Goal: Task Accomplishment & Management: Complete application form

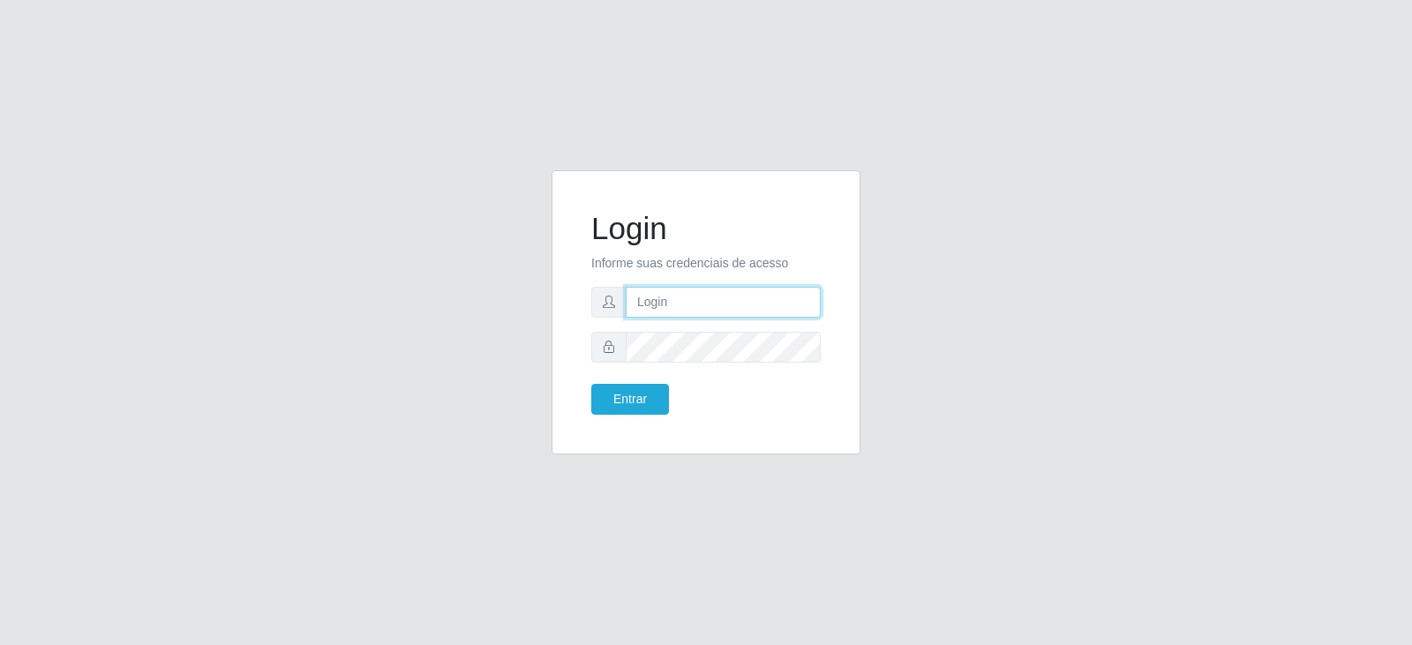
click at [683, 293] on input "text" at bounding box center [723, 302] width 195 height 31
type input "[PERSON_NAME][EMAIL_ADDRESS][PERSON_NAME][DOMAIN_NAME]"
click at [591, 384] on button "Entrar" at bounding box center [630, 399] width 78 height 31
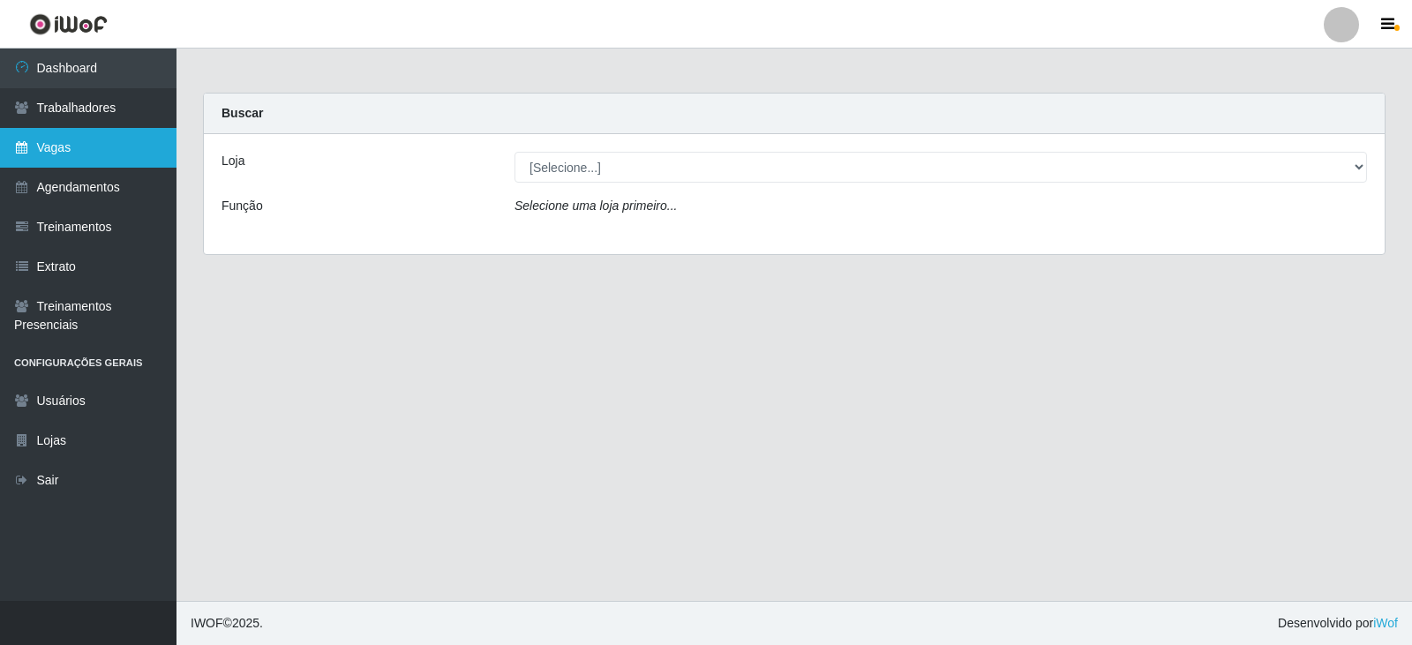
click at [124, 148] on link "Vagas" at bounding box center [88, 148] width 177 height 40
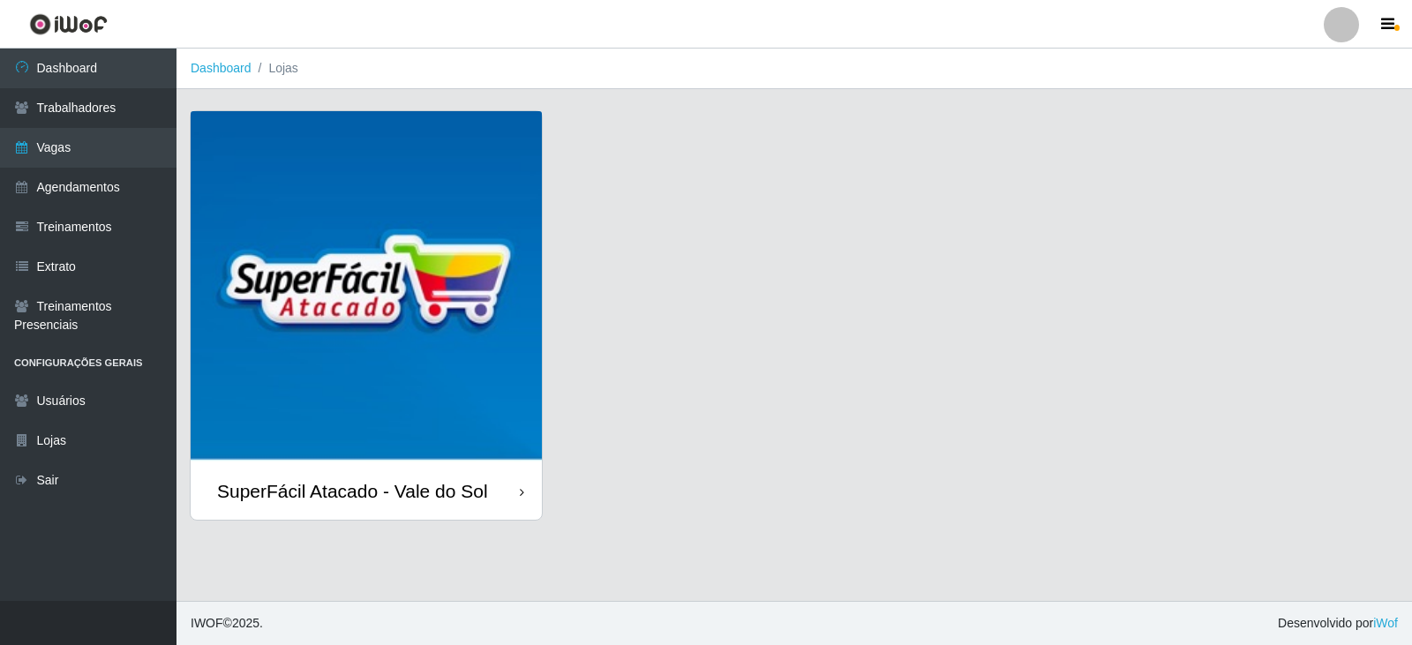
click at [333, 302] on img at bounding box center [366, 286] width 351 height 351
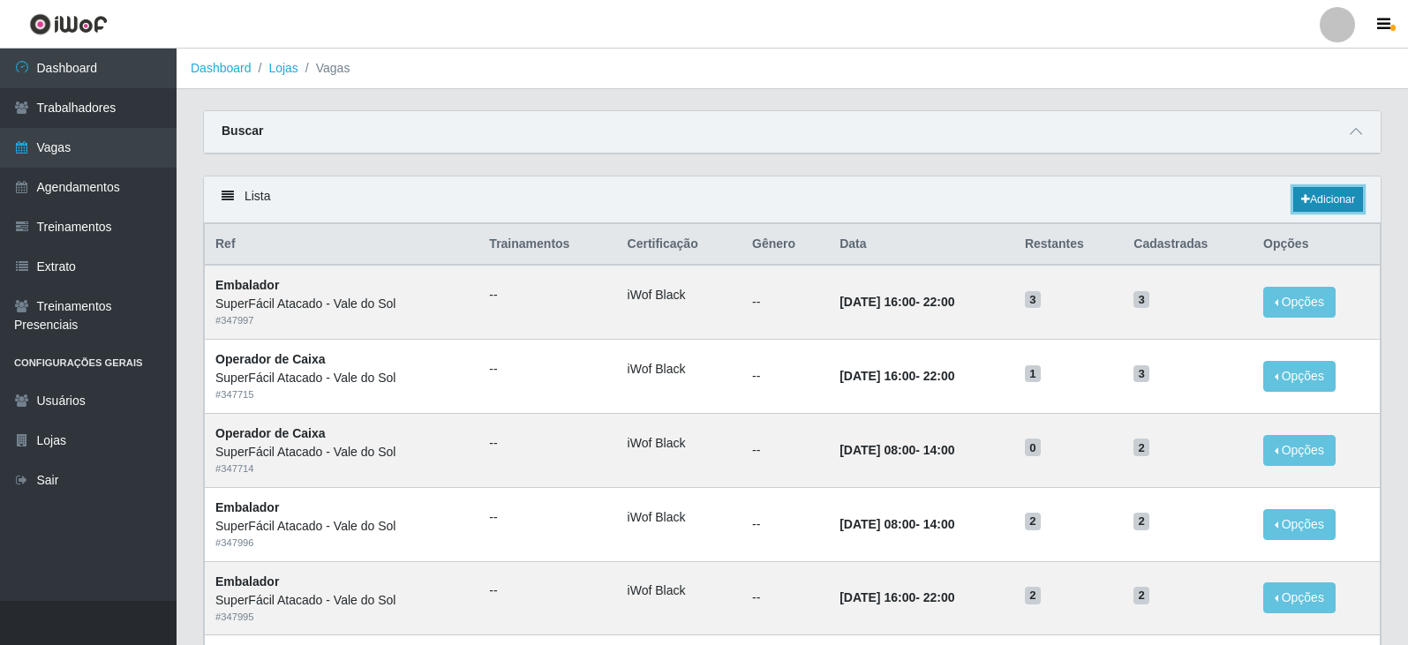
click at [1320, 197] on link "Adicionar" at bounding box center [1328, 199] width 70 height 25
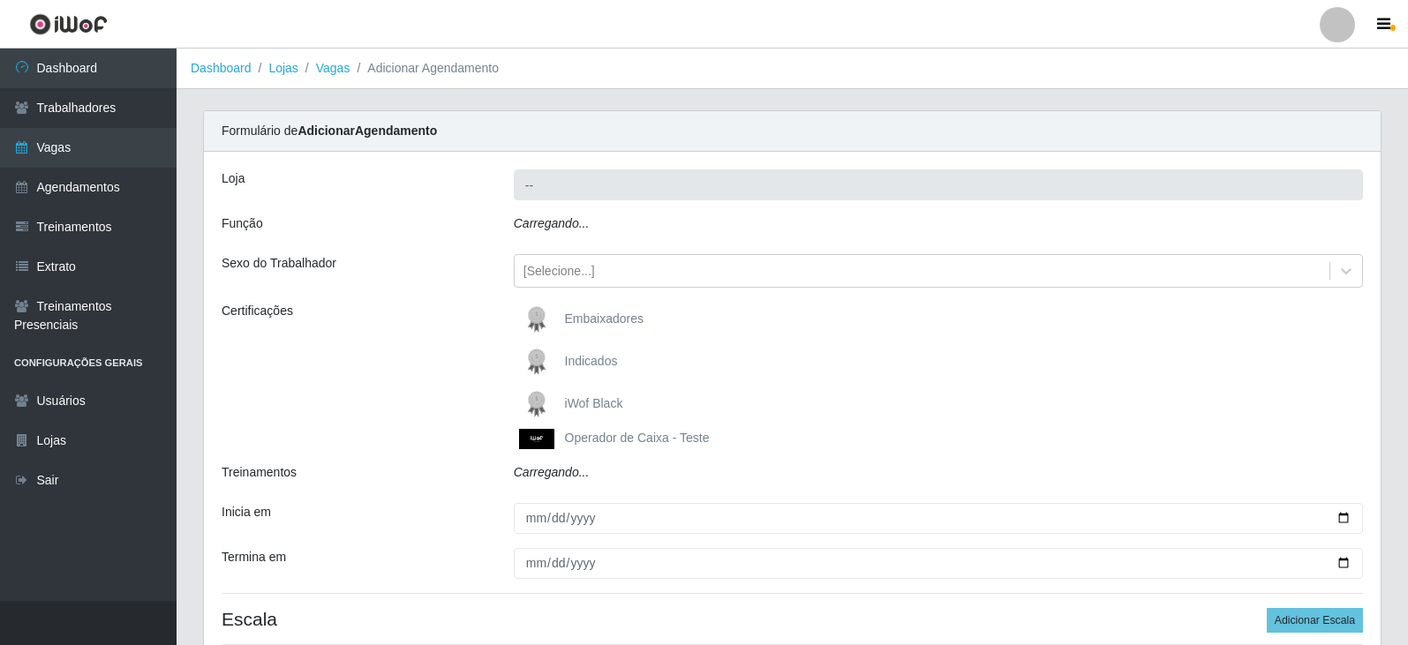
type input "SuperFácil Atacado - Vale do Sol"
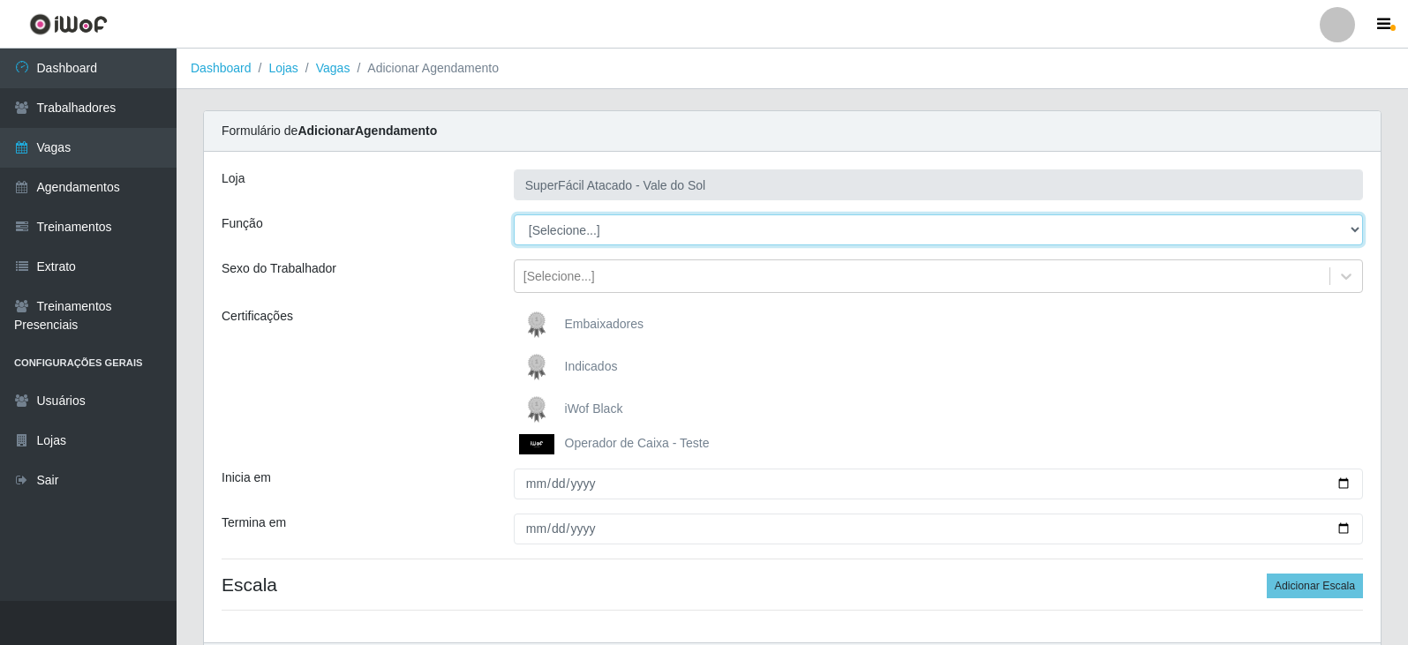
click at [632, 228] on select "[Selecione...] Embalador Embalador + Embalador ++ Operador de Caixa Operador de…" at bounding box center [938, 229] width 849 height 31
select select "24"
click at [514, 214] on select "[Selecione...] Embalador Embalador + Embalador ++ Operador de Caixa Operador de…" at bounding box center [938, 229] width 849 height 31
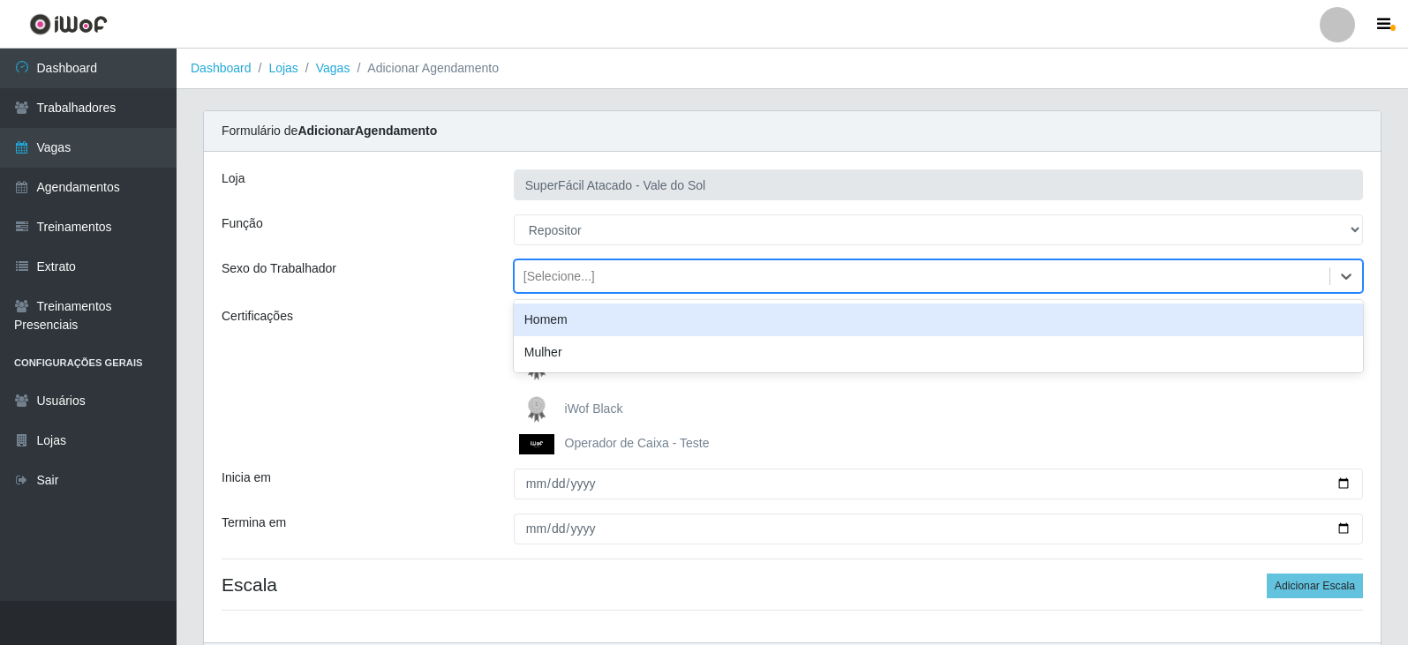
click at [598, 274] on div "[Selecione...]" at bounding box center [922, 276] width 815 height 29
click at [569, 316] on div "Homem" at bounding box center [938, 320] width 849 height 33
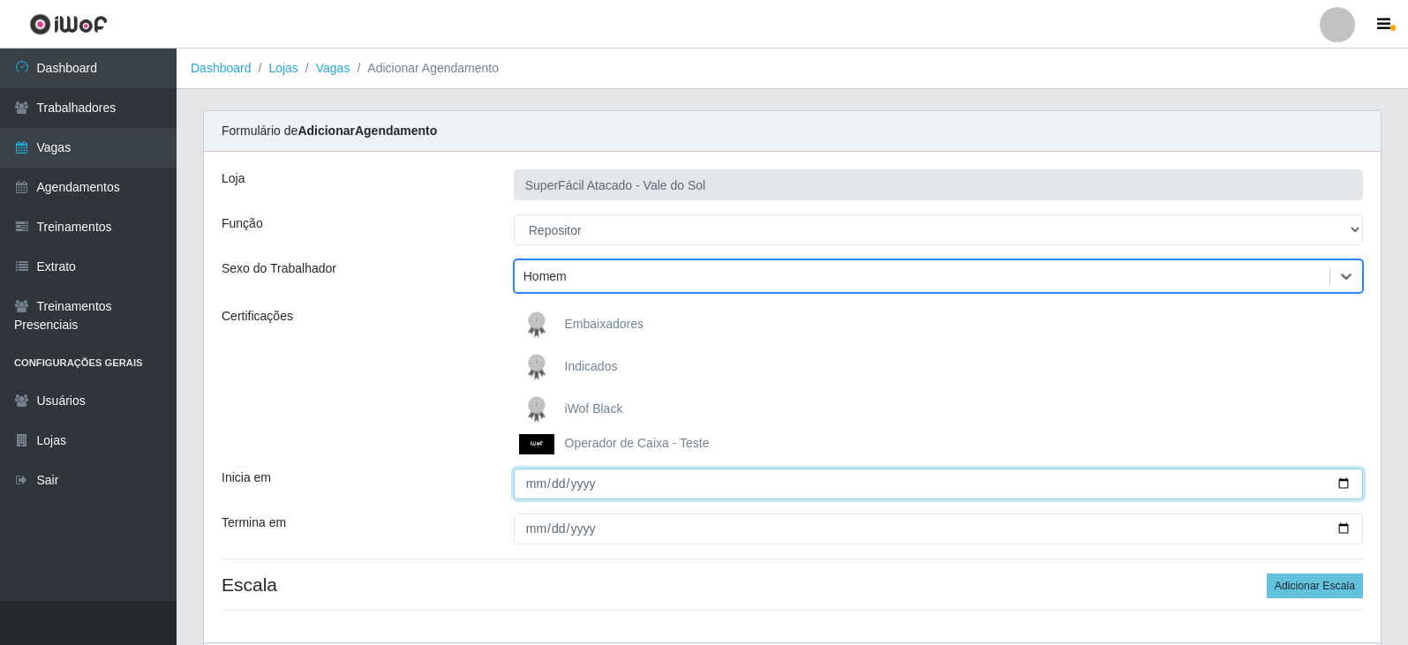
click at [535, 485] on input "Inicia em" at bounding box center [938, 484] width 849 height 31
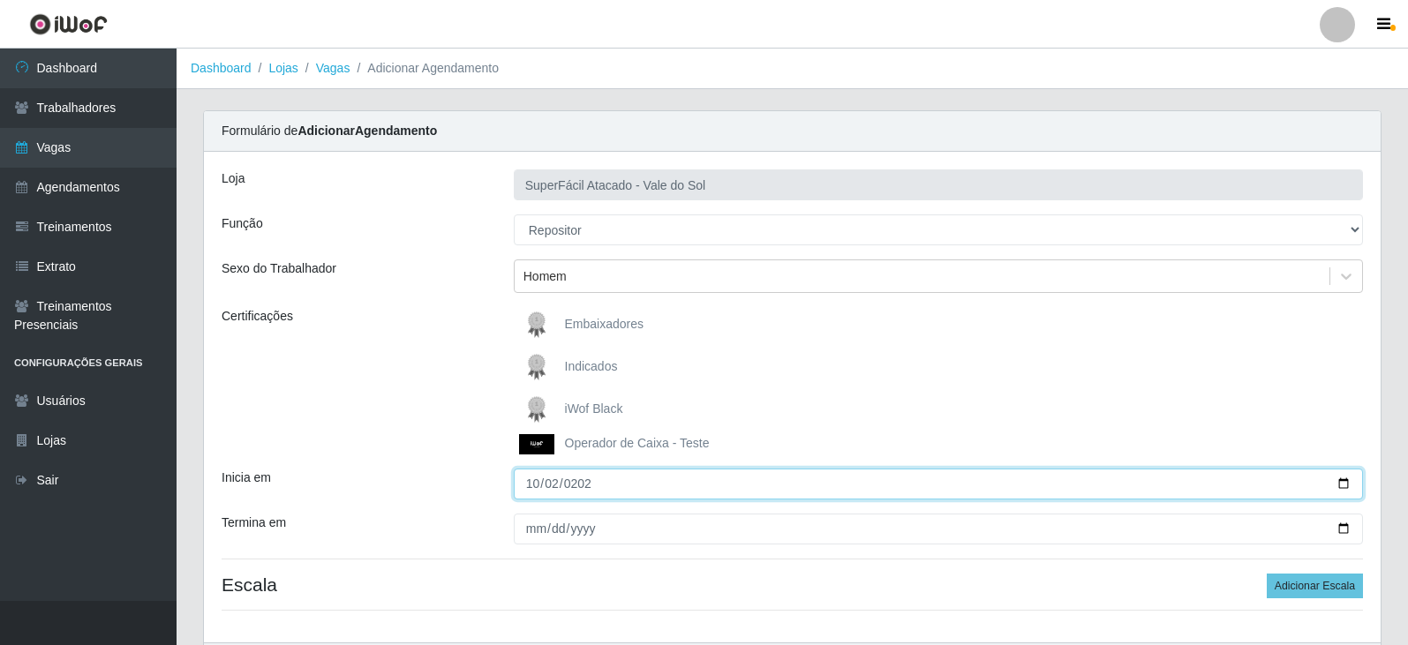
type input "[DATE]"
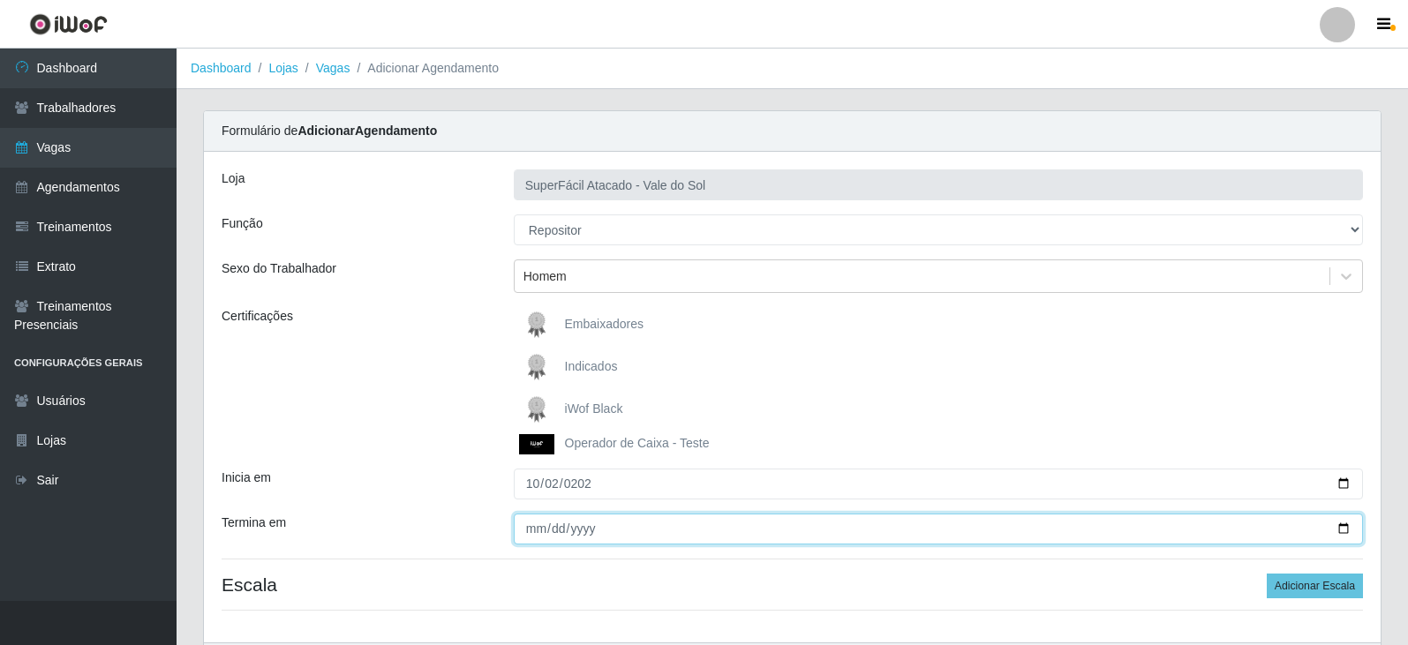
click at [528, 531] on input "Termina em" at bounding box center [938, 529] width 849 height 31
type input "[DATE]"
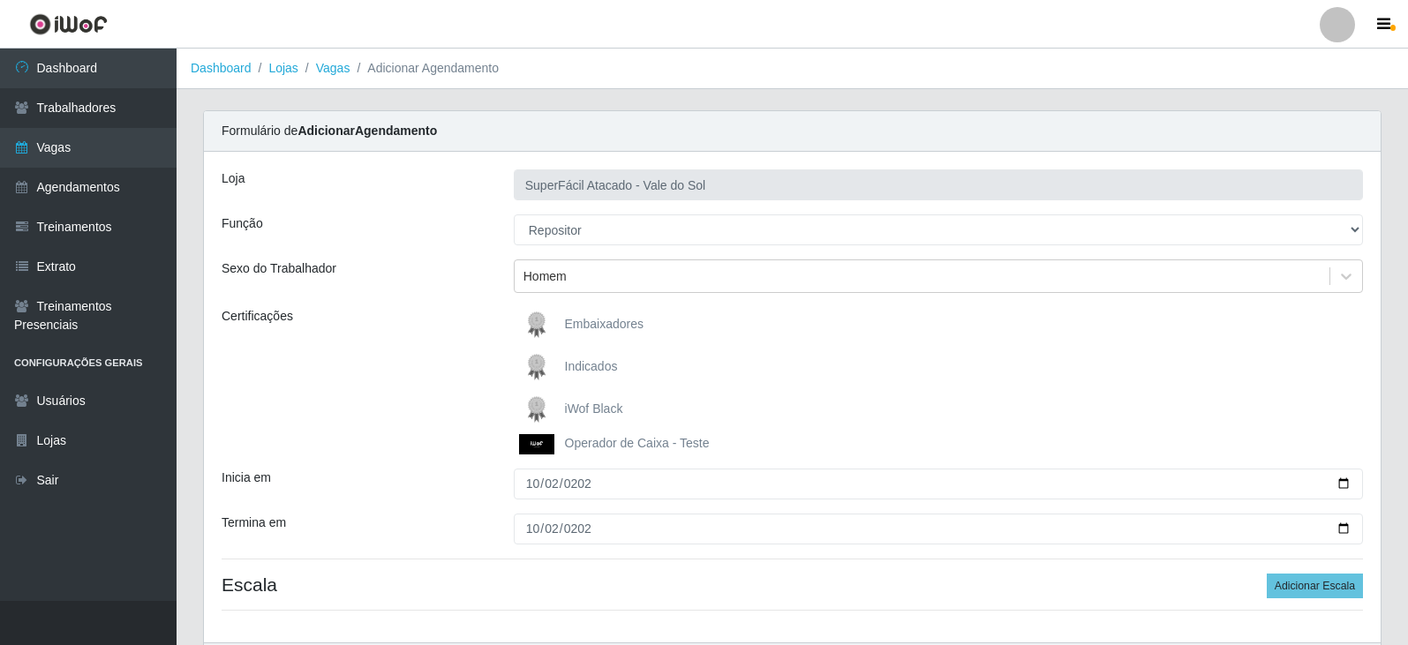
click at [793, 402] on div "iWof Black" at bounding box center [938, 409] width 849 height 35
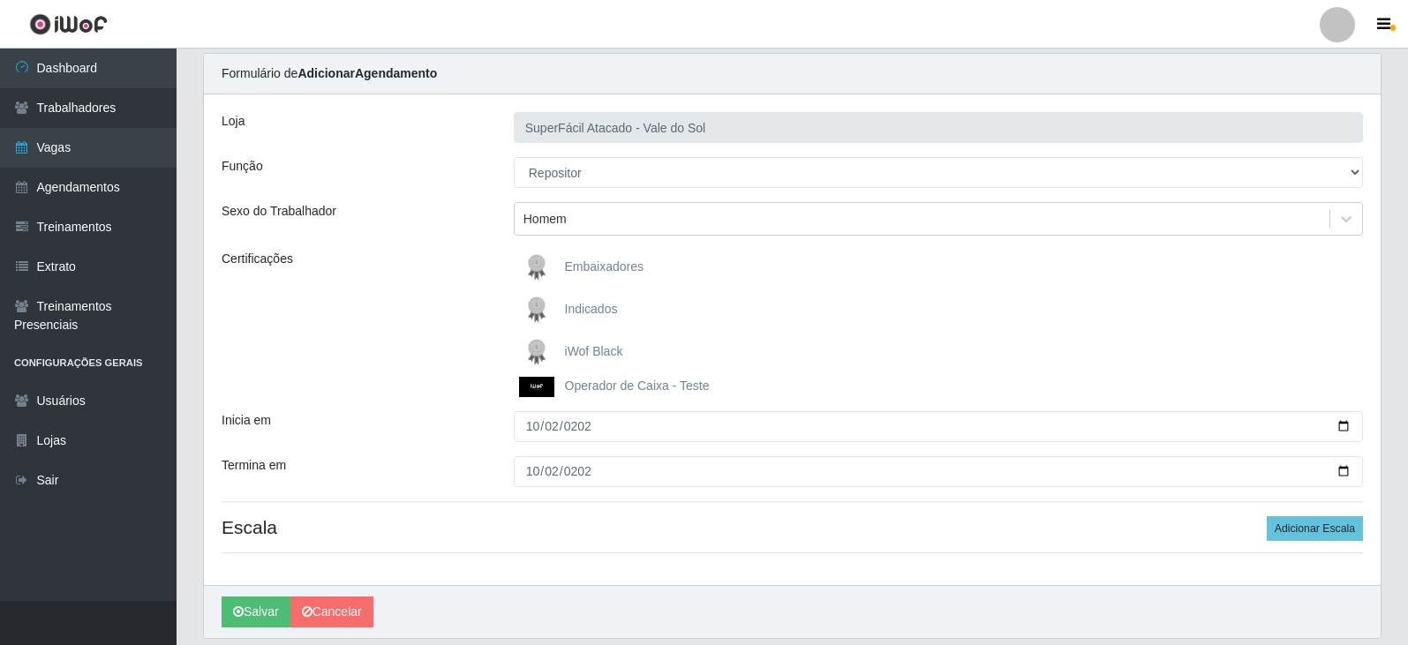
scroll to position [117, 0]
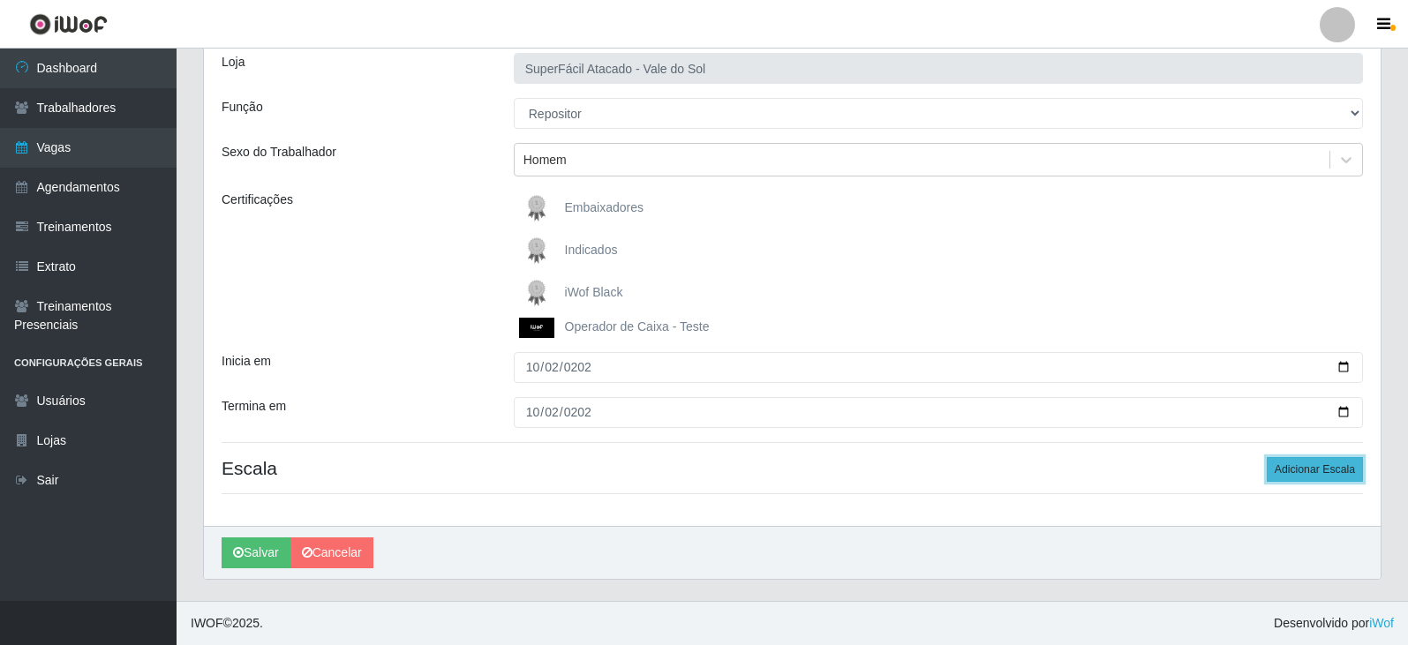
click at [1317, 474] on button "Adicionar Escala" at bounding box center [1315, 469] width 96 height 25
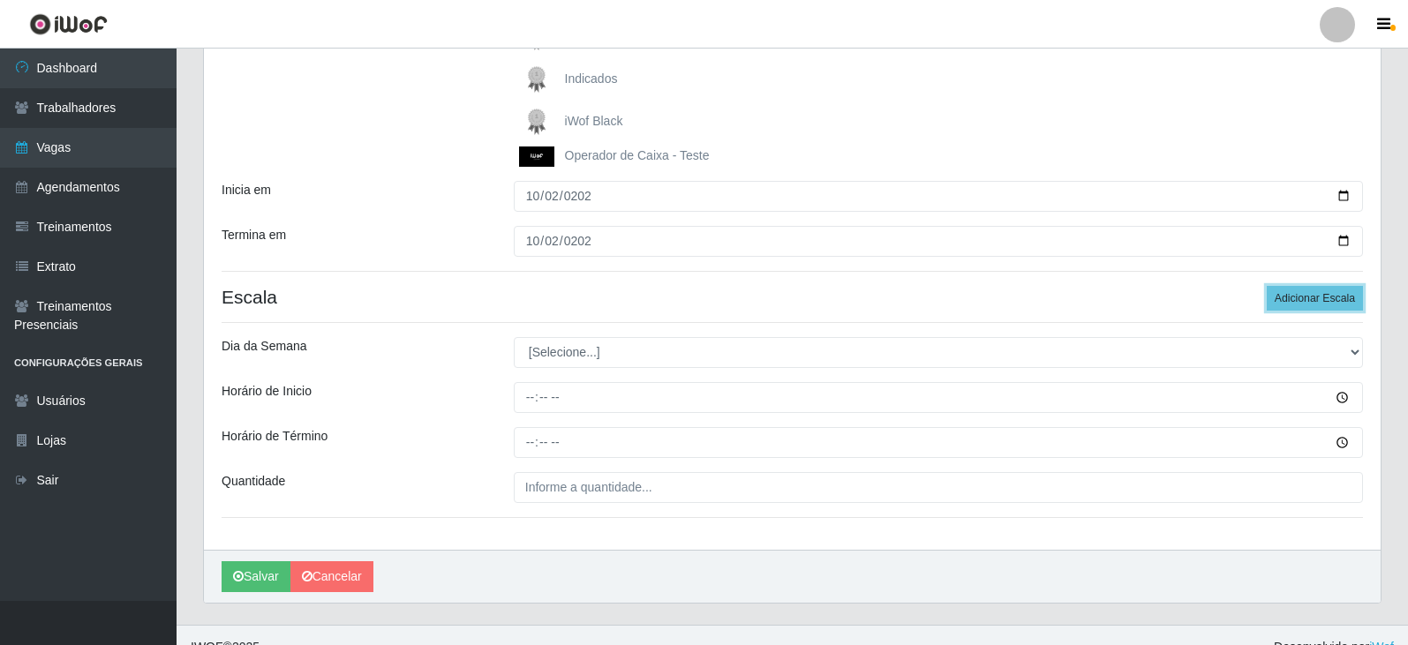
scroll to position [294, 0]
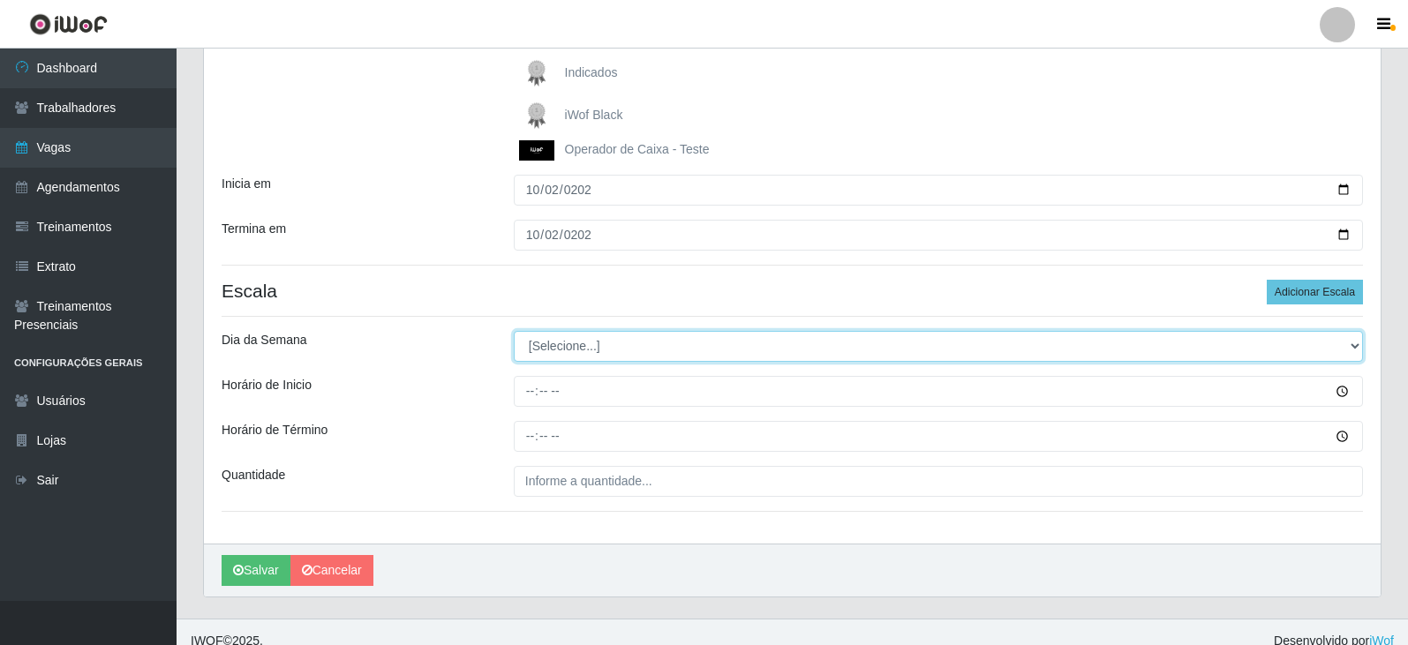
click at [551, 339] on select "[Selecione...] Segunda Terça Quarta Quinta Sexta Sábado Domingo" at bounding box center [938, 346] width 849 height 31
select select "4"
click at [514, 331] on select "[Selecione...] Segunda Terça Quarta Quinta Sexta Sábado Domingo" at bounding box center [938, 346] width 849 height 31
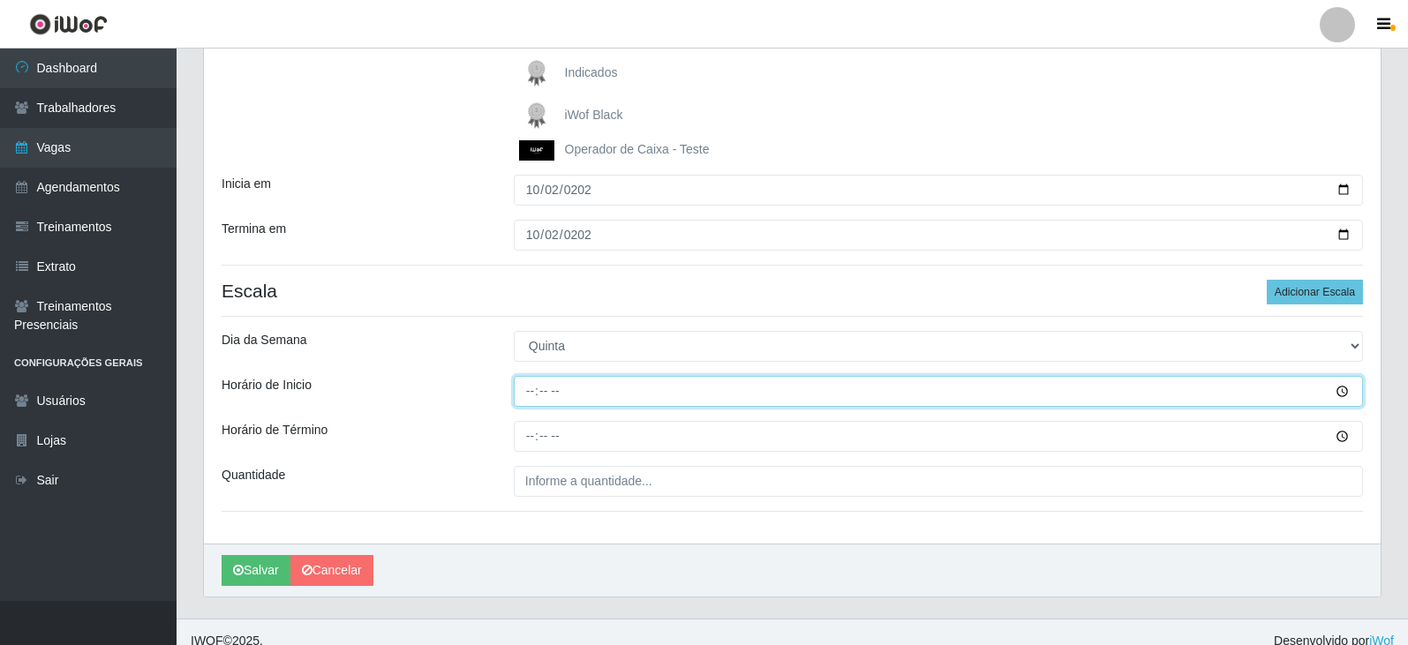
click at [530, 397] on input "Horário de Inicio" at bounding box center [938, 391] width 849 height 31
type input "10:00"
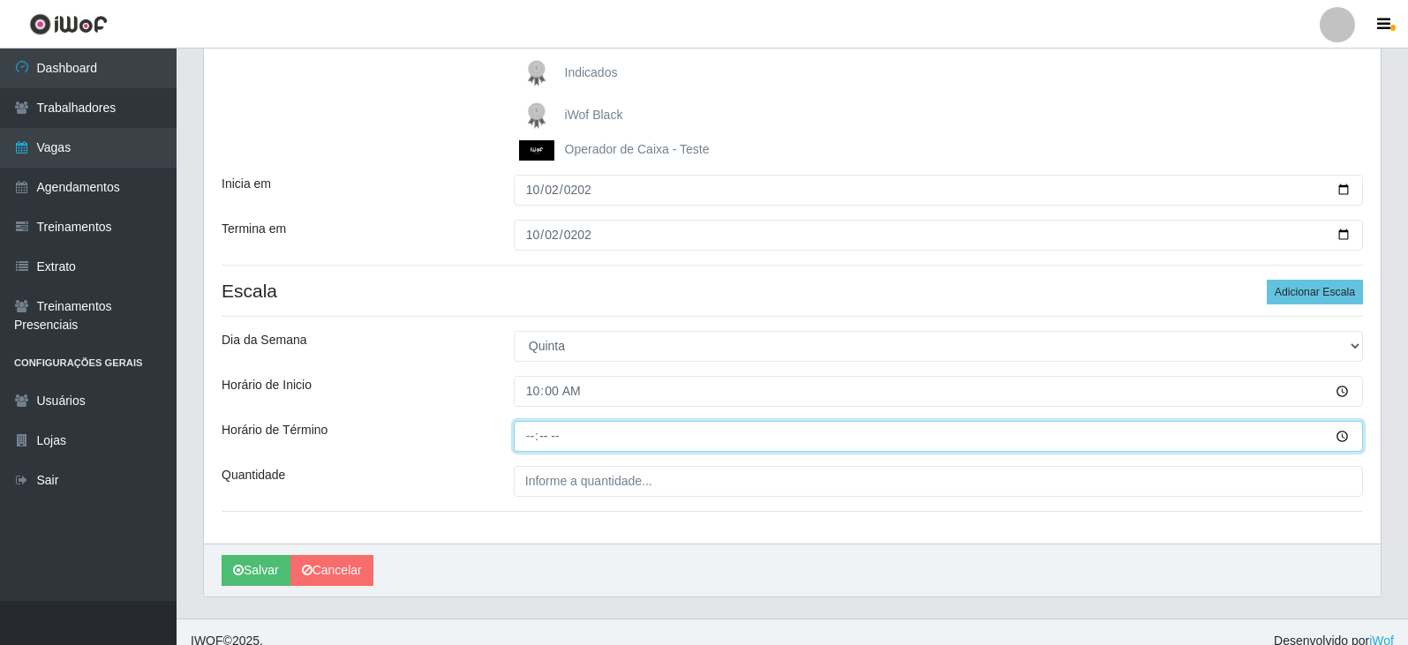
click at [528, 441] on input "Horário de Término" at bounding box center [938, 436] width 849 height 31
type input "16:00"
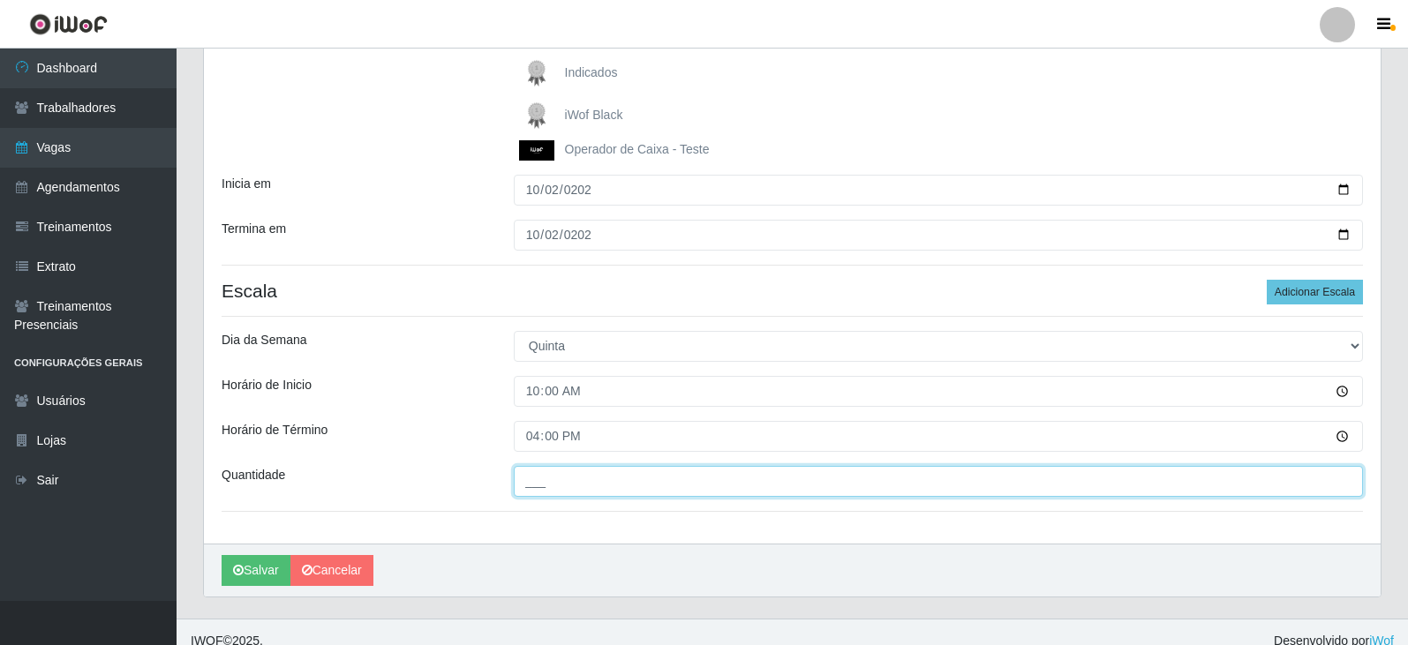
click at [624, 475] on input "___" at bounding box center [938, 481] width 849 height 31
type input "3__"
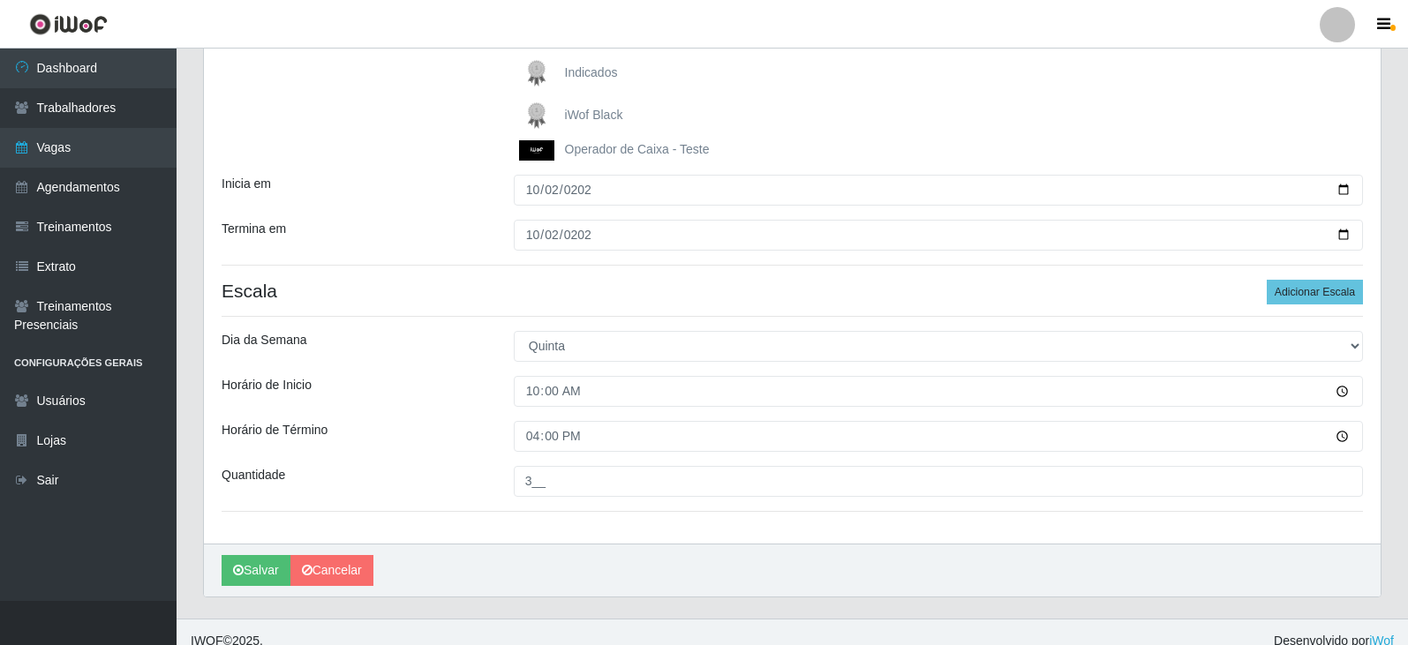
click at [432, 450] on div "Horário de Término" at bounding box center [354, 436] width 292 height 31
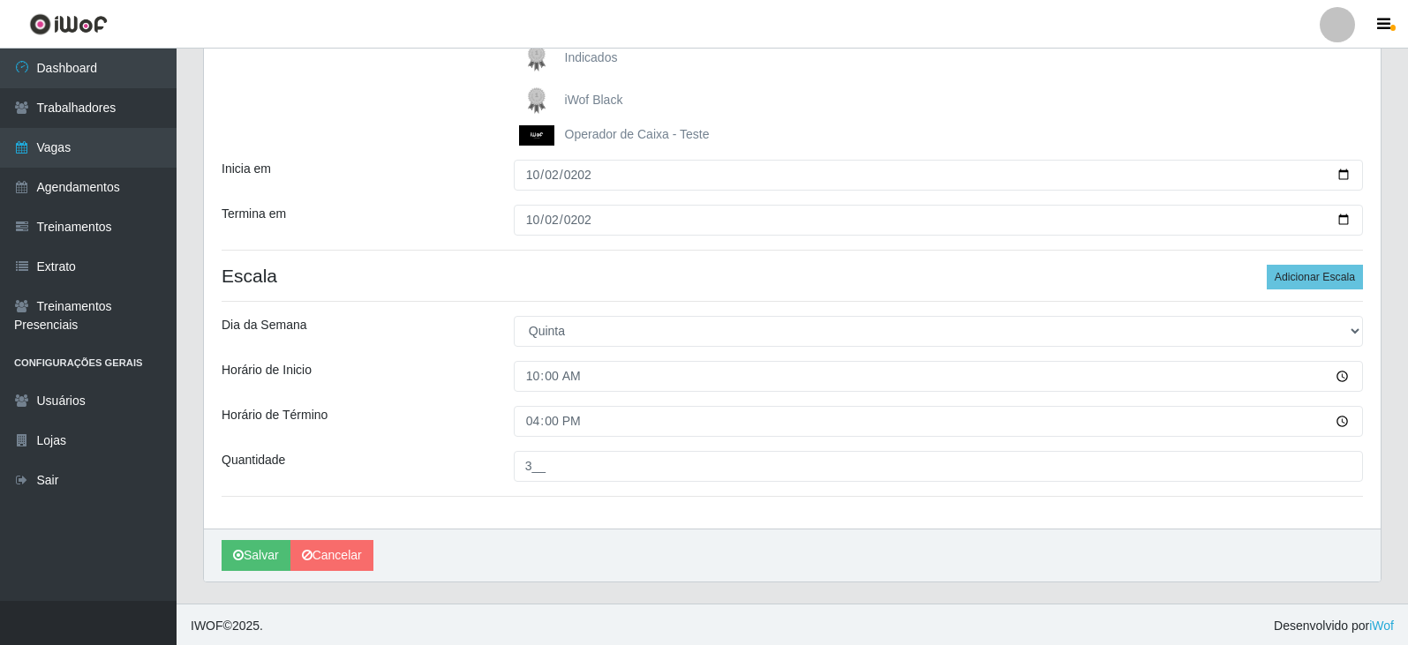
scroll to position [312, 0]
click at [1342, 281] on button "Adicionar Escala" at bounding box center [1315, 274] width 96 height 25
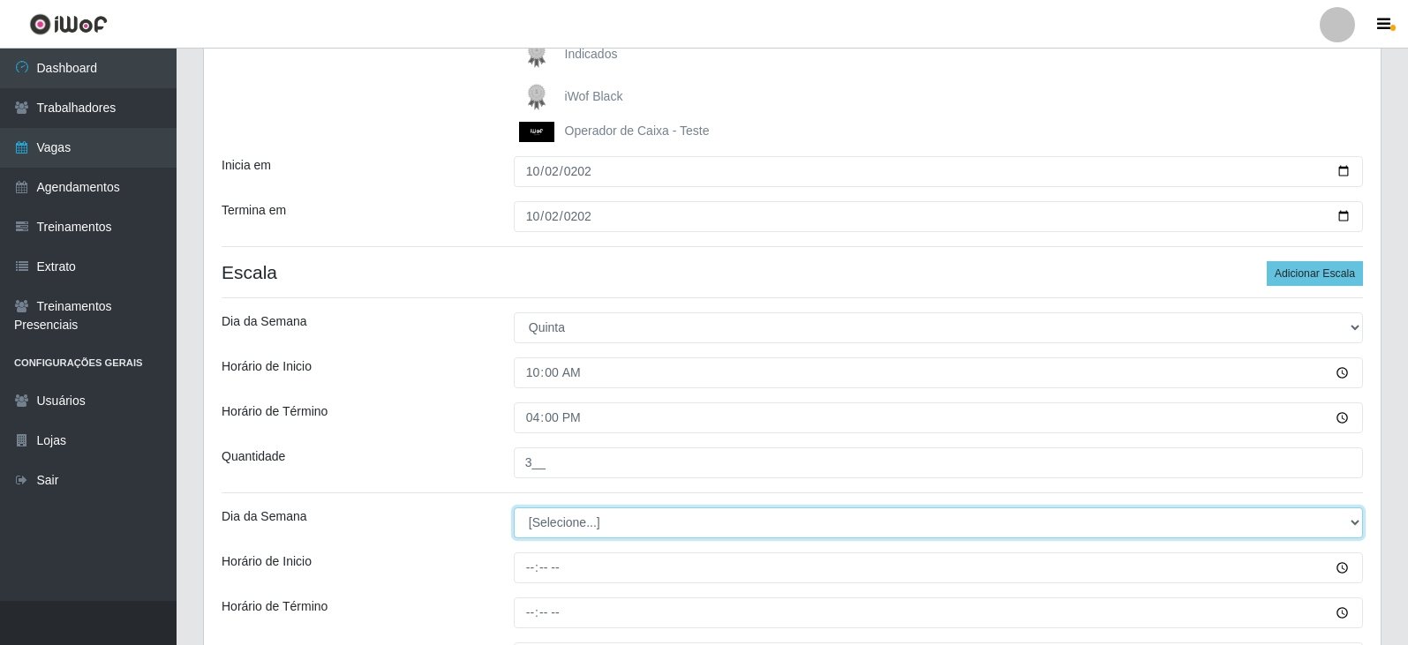
click at [598, 530] on select "[Selecione...] Segunda Terça Quarta Quinta Sexta Sábado Domingo" at bounding box center [938, 522] width 849 height 31
select select "4"
click at [514, 507] on select "[Selecione...] Segunda Terça Quarta Quinta Sexta Sábado Domingo" at bounding box center [938, 522] width 849 height 31
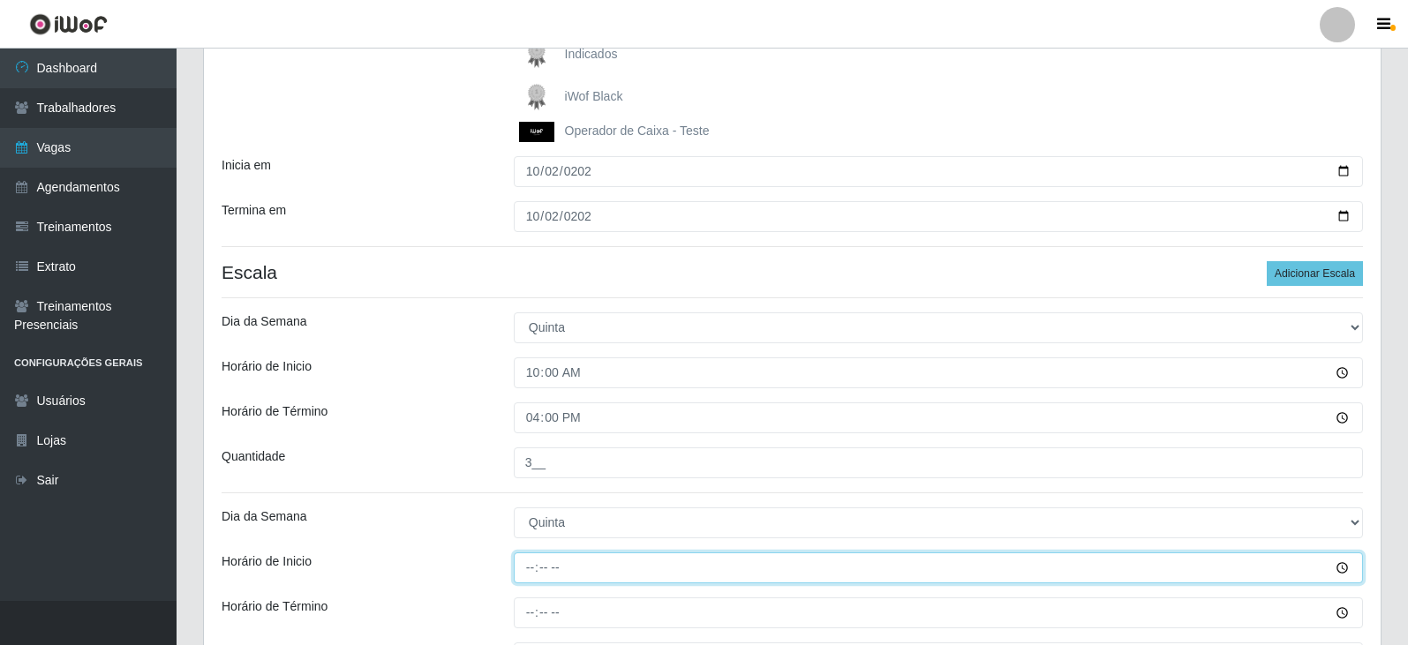
click at [534, 571] on input "Horário de Inicio" at bounding box center [938, 568] width 849 height 31
type input "16:00"
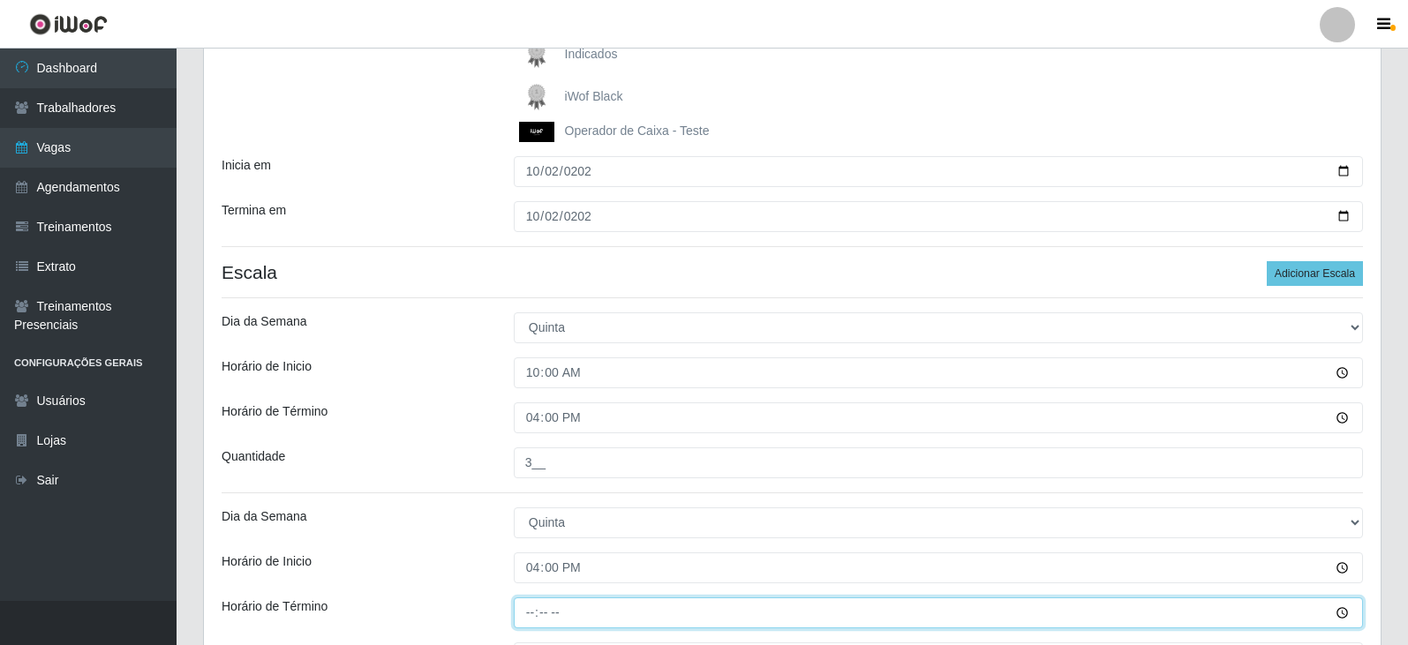
click at [522, 610] on input "Horário de Término" at bounding box center [938, 613] width 849 height 31
type input "22:00"
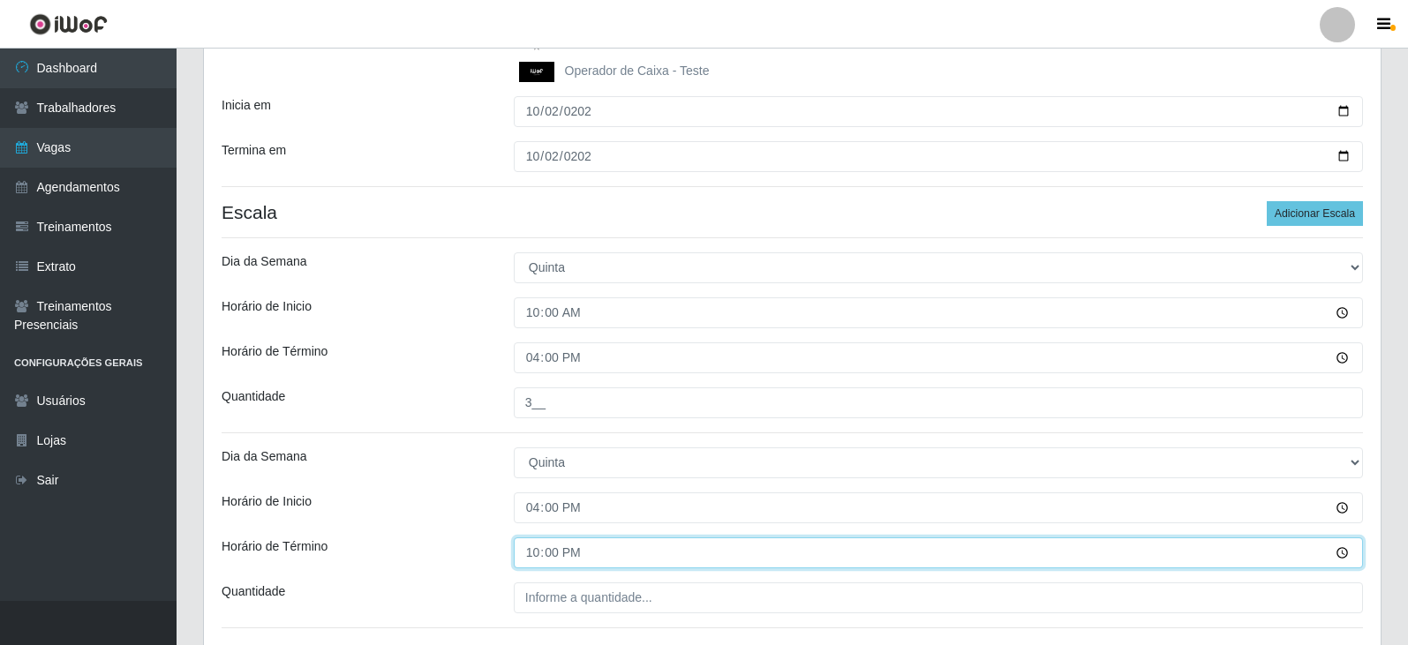
scroll to position [507, 0]
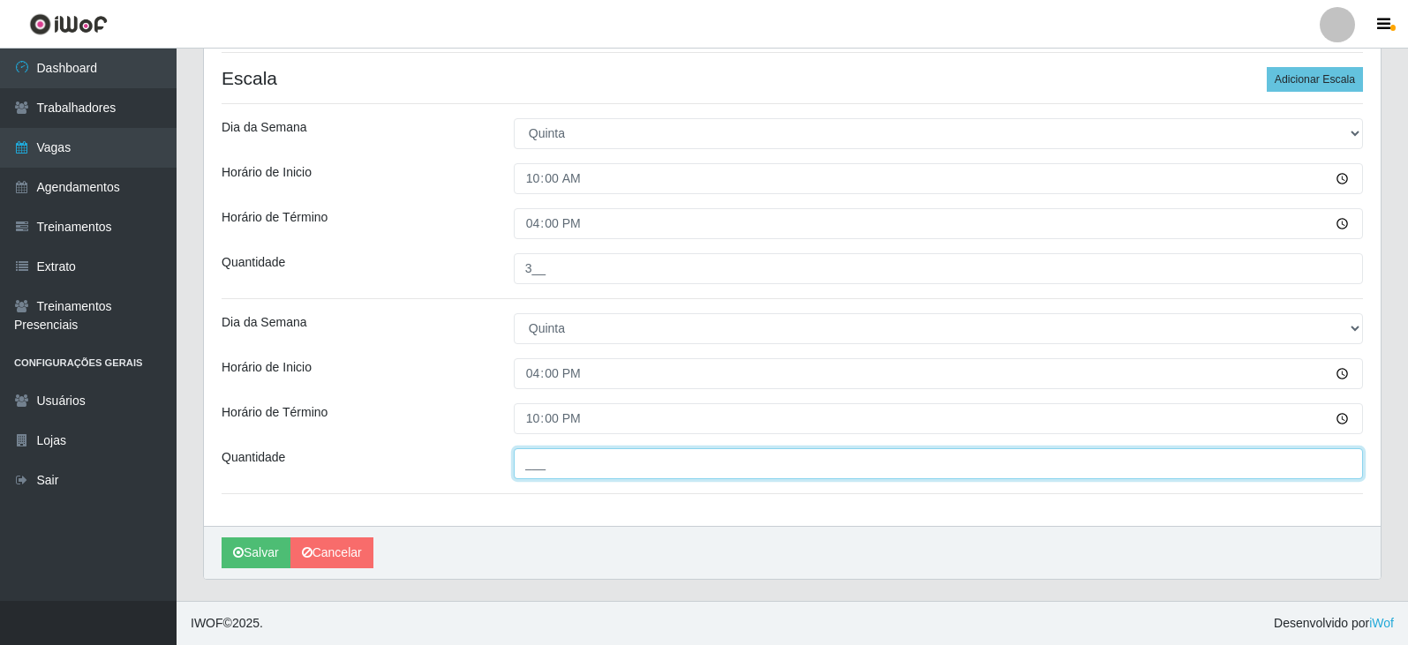
click at [544, 465] on input "___" at bounding box center [938, 463] width 849 height 31
type input "2__"
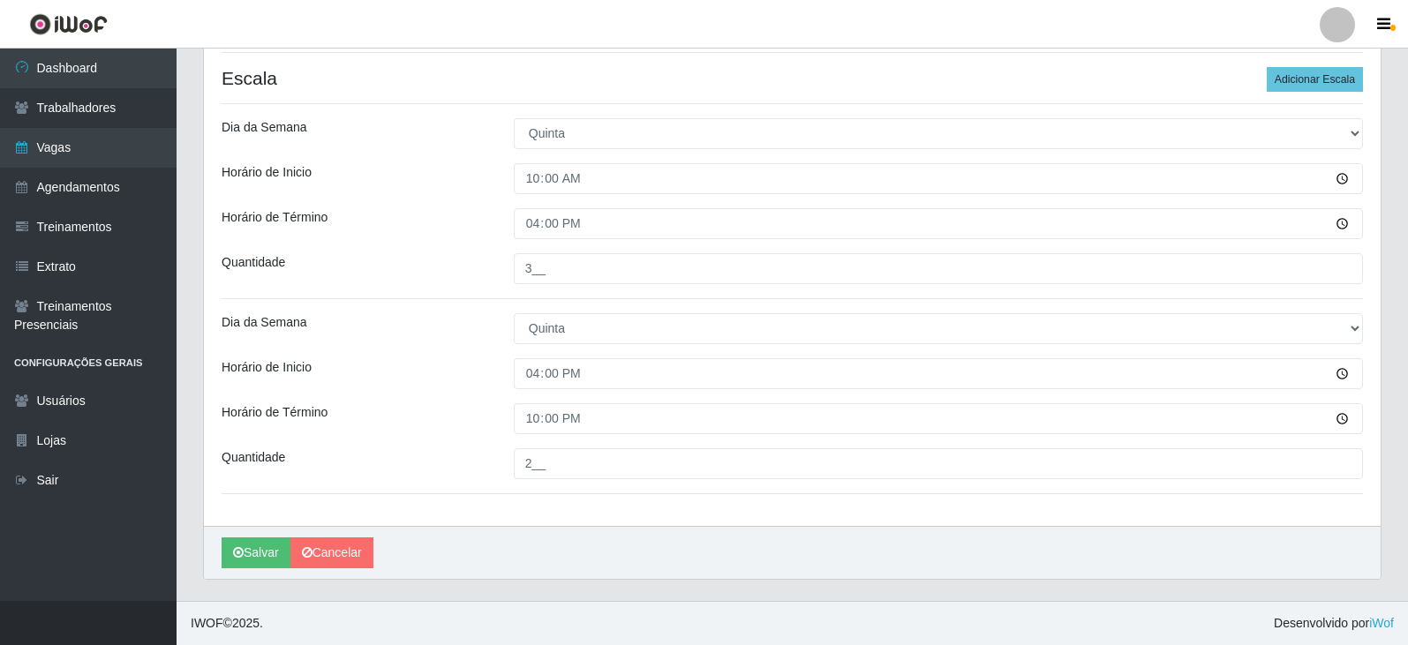
click at [501, 537] on div "[PERSON_NAME]" at bounding box center [792, 552] width 1177 height 53
click at [271, 553] on button "Salvar" at bounding box center [256, 553] width 69 height 31
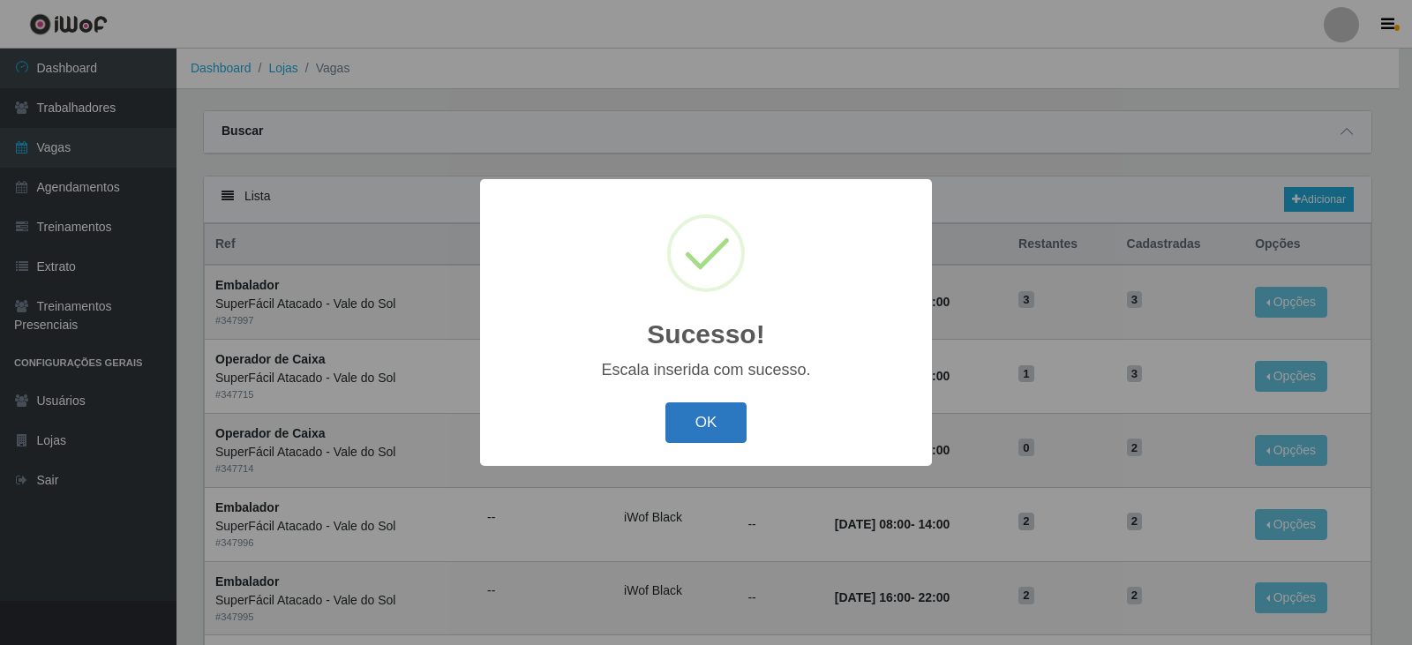
click at [720, 432] on button "OK" at bounding box center [706, 422] width 82 height 41
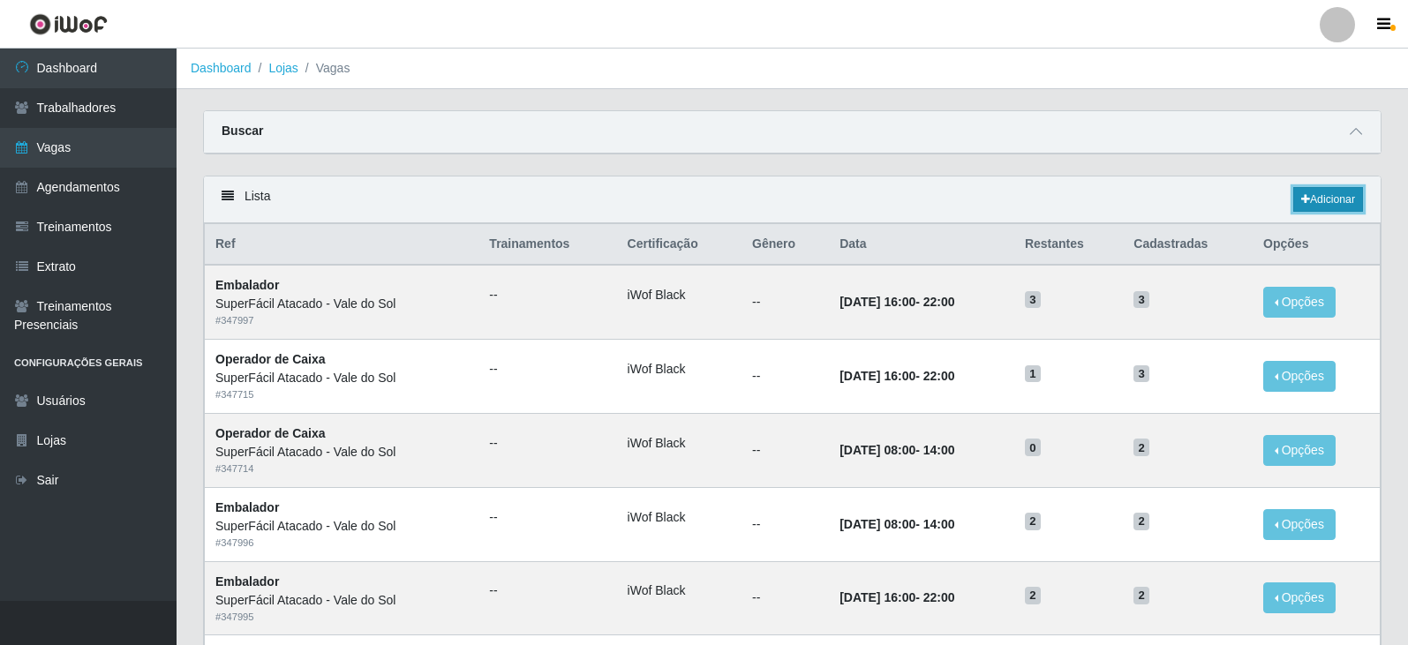
click at [1342, 206] on link "Adicionar" at bounding box center [1328, 199] width 70 height 25
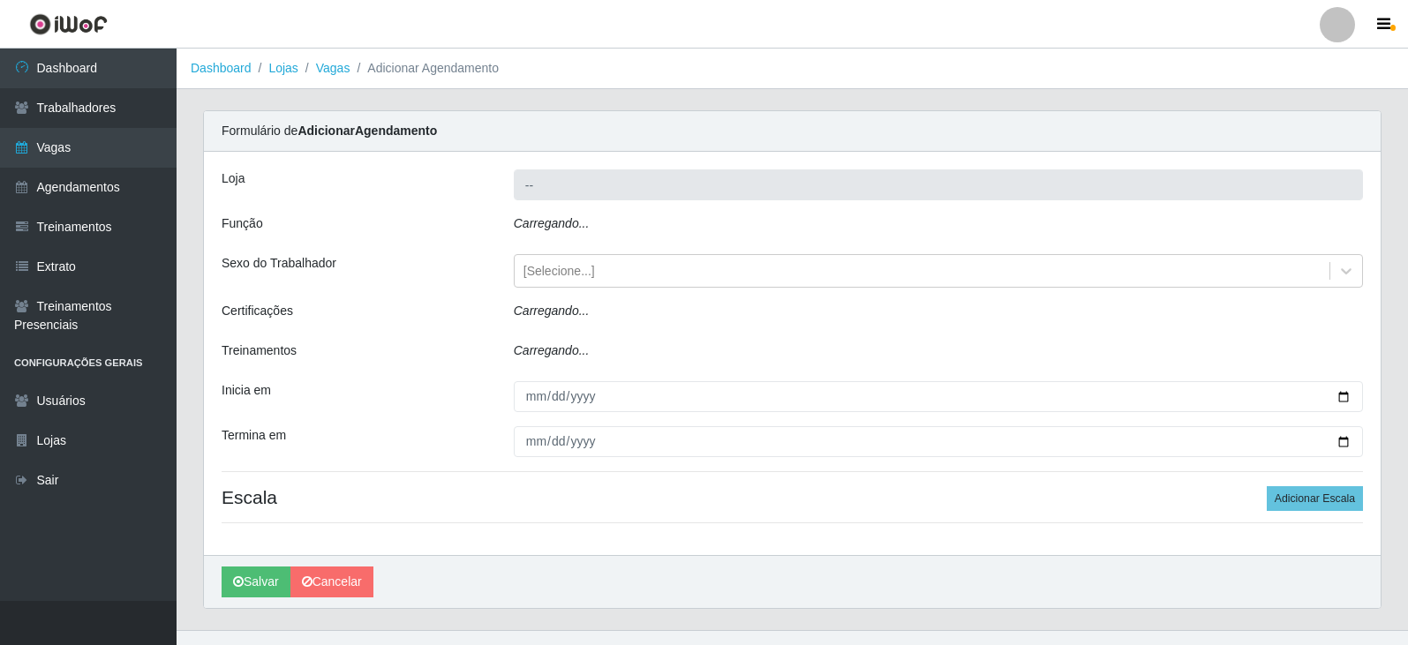
type input "SuperFácil Atacado - Vale do Sol"
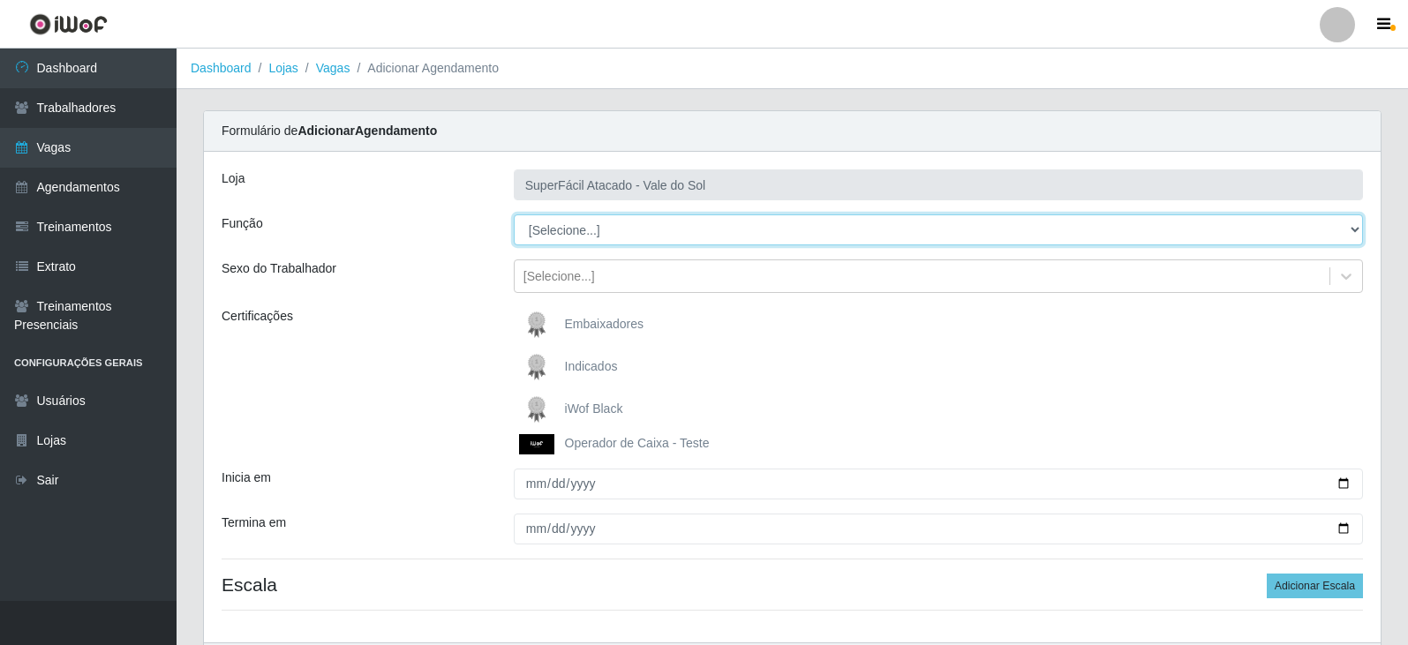
click at [774, 229] on select "[Selecione...] Embalador Embalador + Embalador ++ Operador de Caixa Operador de…" at bounding box center [938, 229] width 849 height 31
select select "24"
click at [514, 214] on select "[Selecione...] Embalador Embalador + Embalador ++ Operador de Caixa Operador de…" at bounding box center [938, 229] width 849 height 31
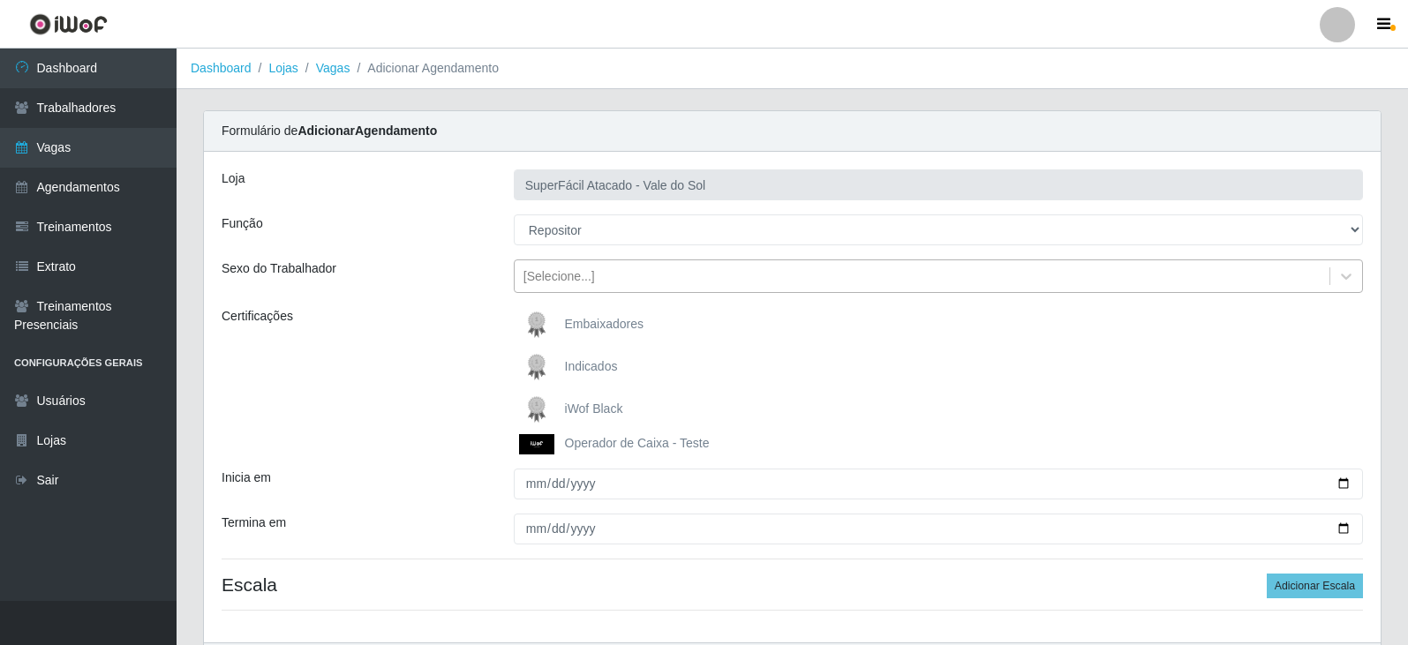
click at [545, 275] on div "[Selecione...]" at bounding box center [558, 276] width 71 height 19
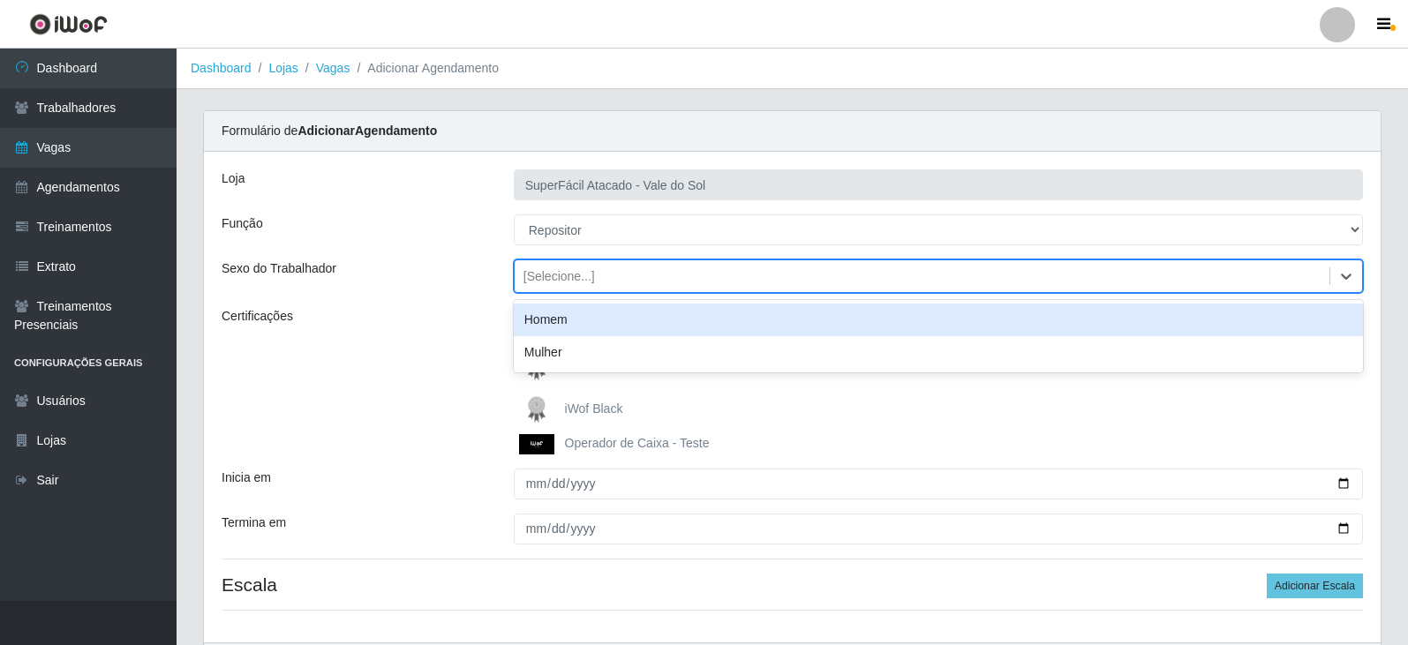
click at [457, 278] on div "Sexo do Trabalhador" at bounding box center [354, 276] width 292 height 34
click at [529, 279] on div "[Selecione...]" at bounding box center [558, 276] width 71 height 19
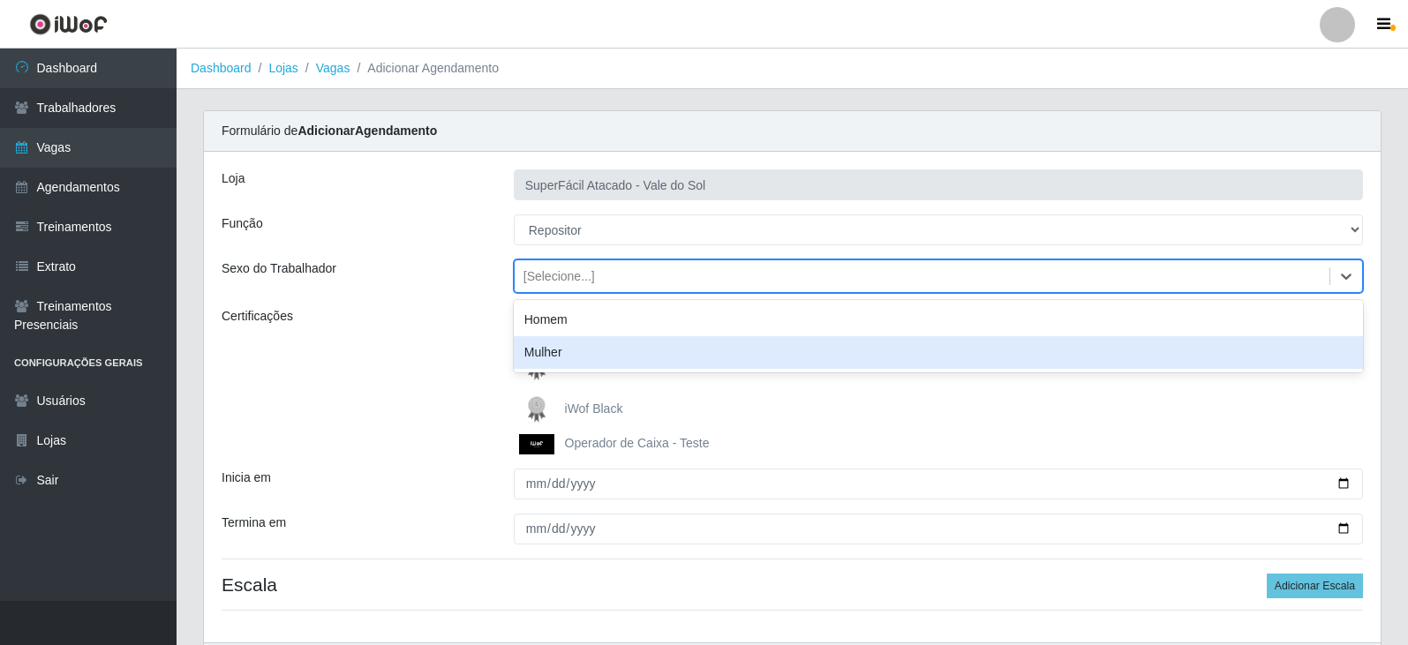
click at [552, 357] on div "Mulher" at bounding box center [938, 352] width 849 height 33
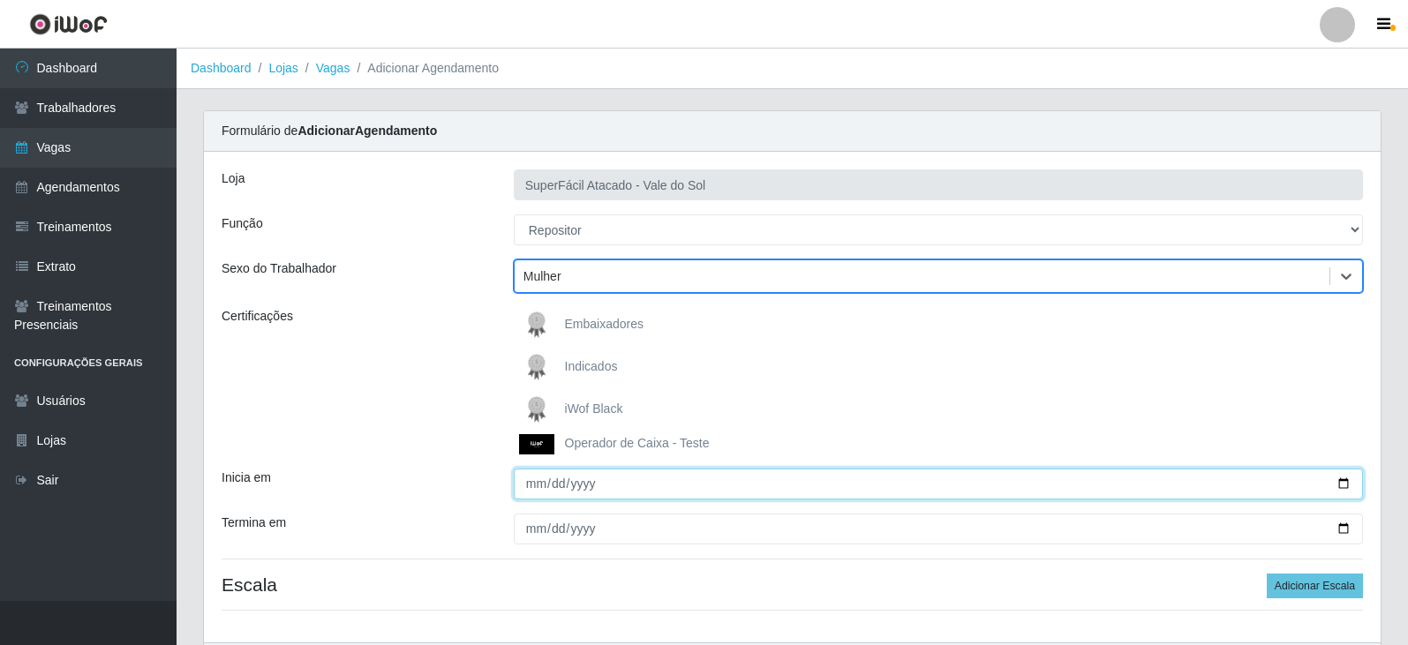
drag, startPoint x: 530, startPoint y: 485, endPoint x: 604, endPoint y: 515, distance: 80.3
click at [529, 485] on input "Inicia em" at bounding box center [938, 484] width 849 height 31
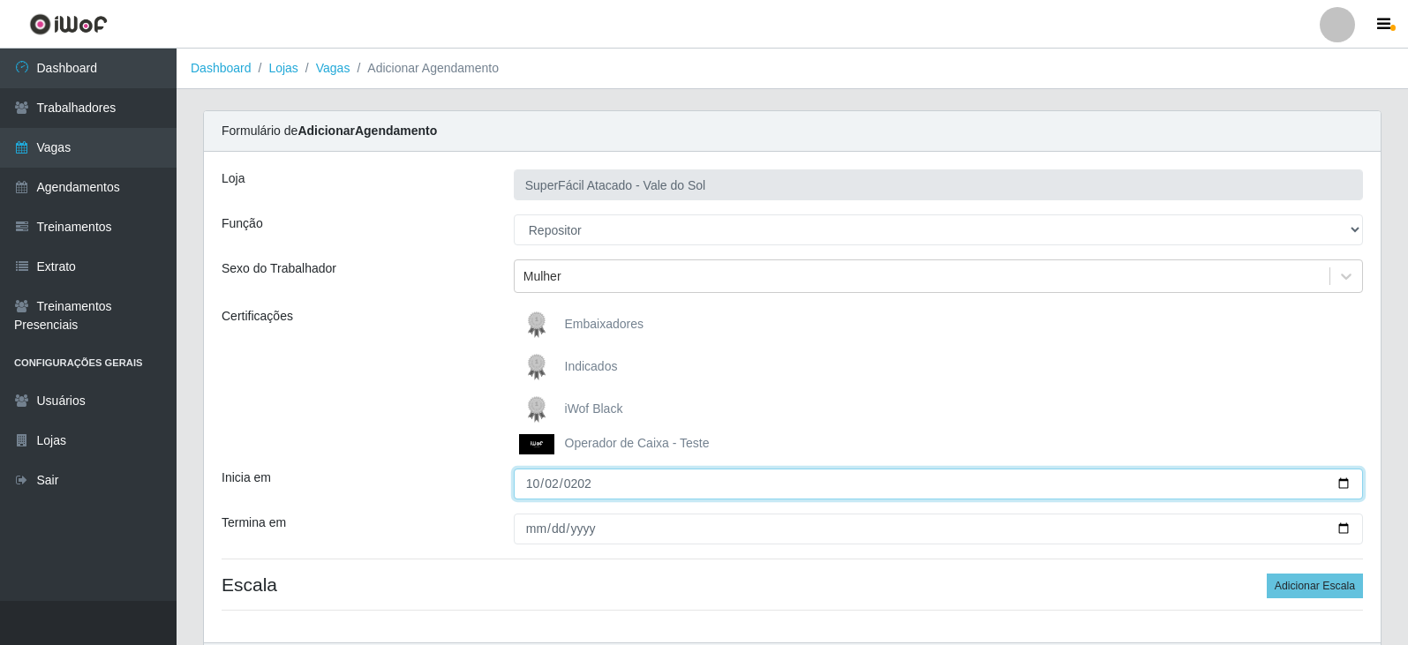
type input "[DATE]"
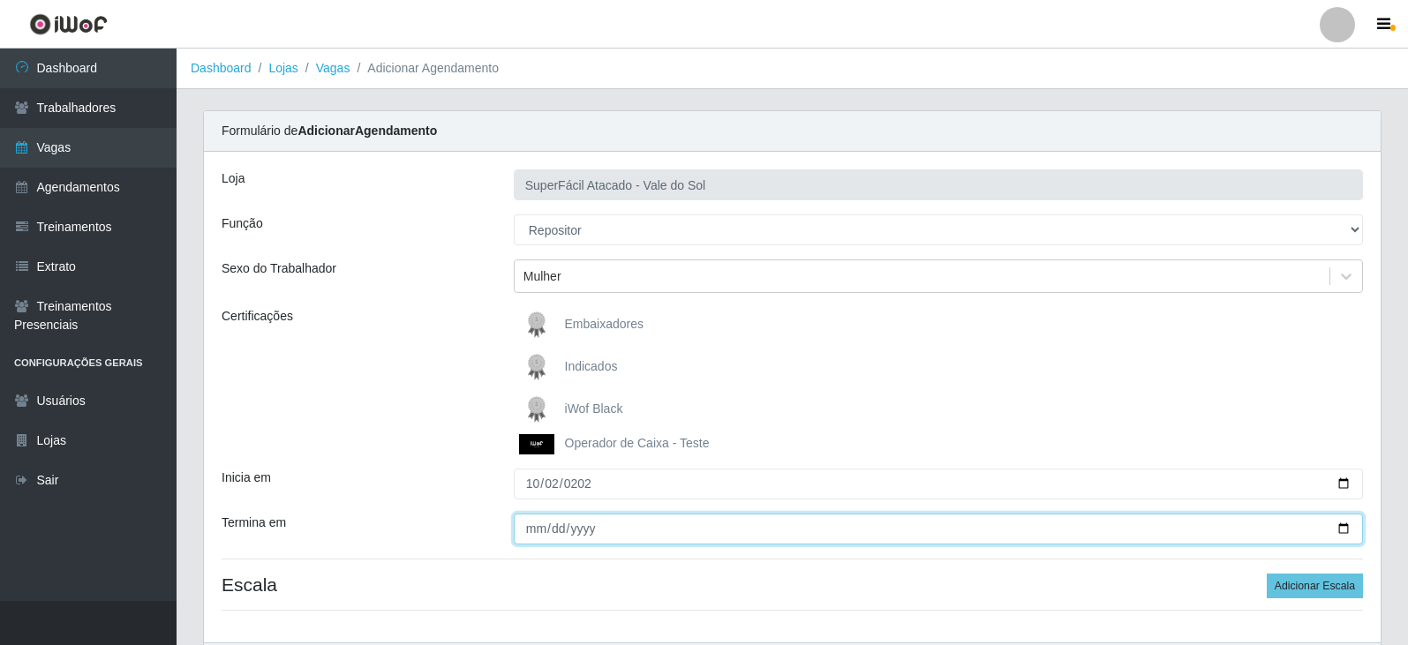
click at [529, 537] on input "Termina em" at bounding box center [938, 529] width 849 height 31
type input "[DATE]"
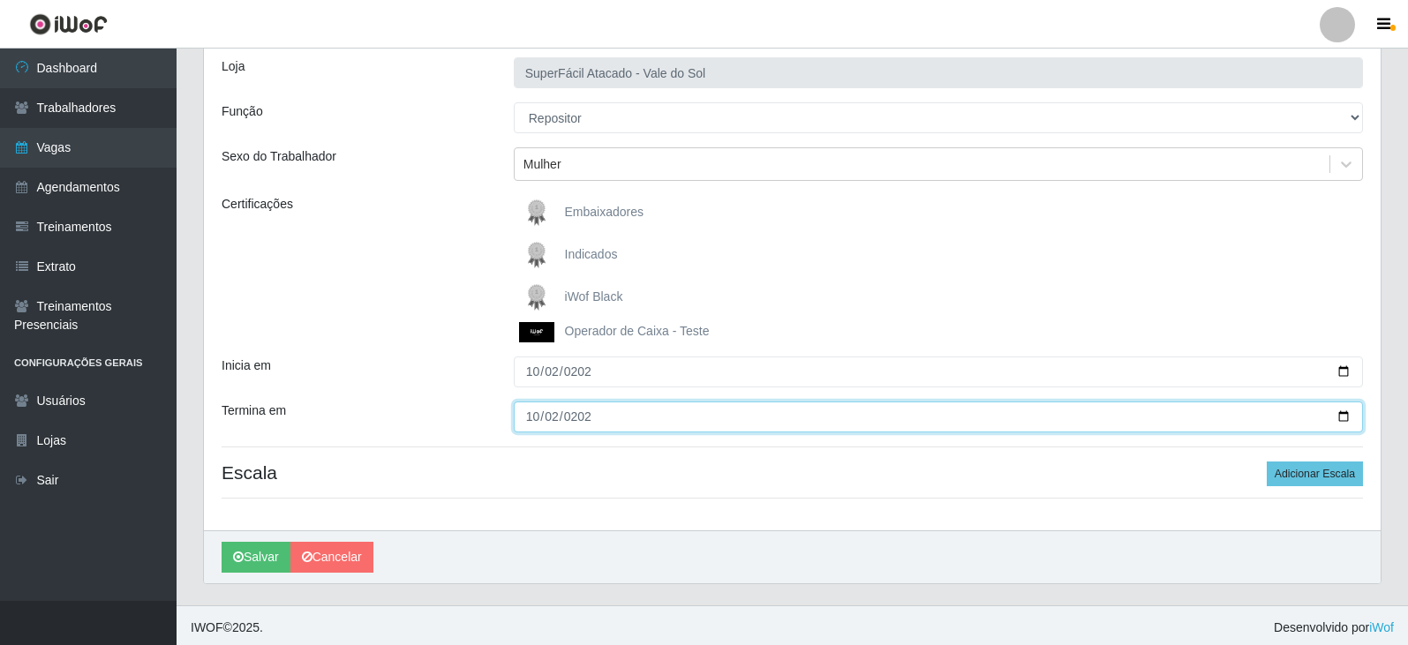
scroll to position [117, 0]
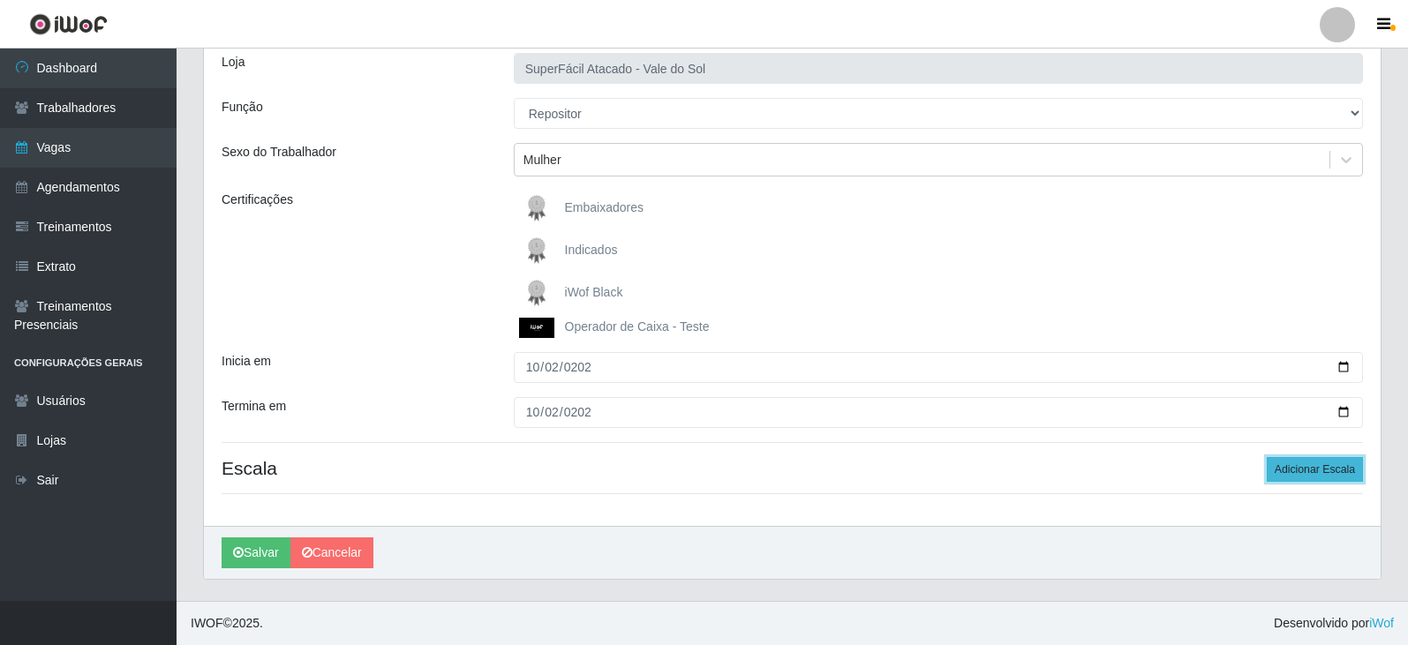
click at [1301, 469] on button "Adicionar Escala" at bounding box center [1315, 469] width 96 height 25
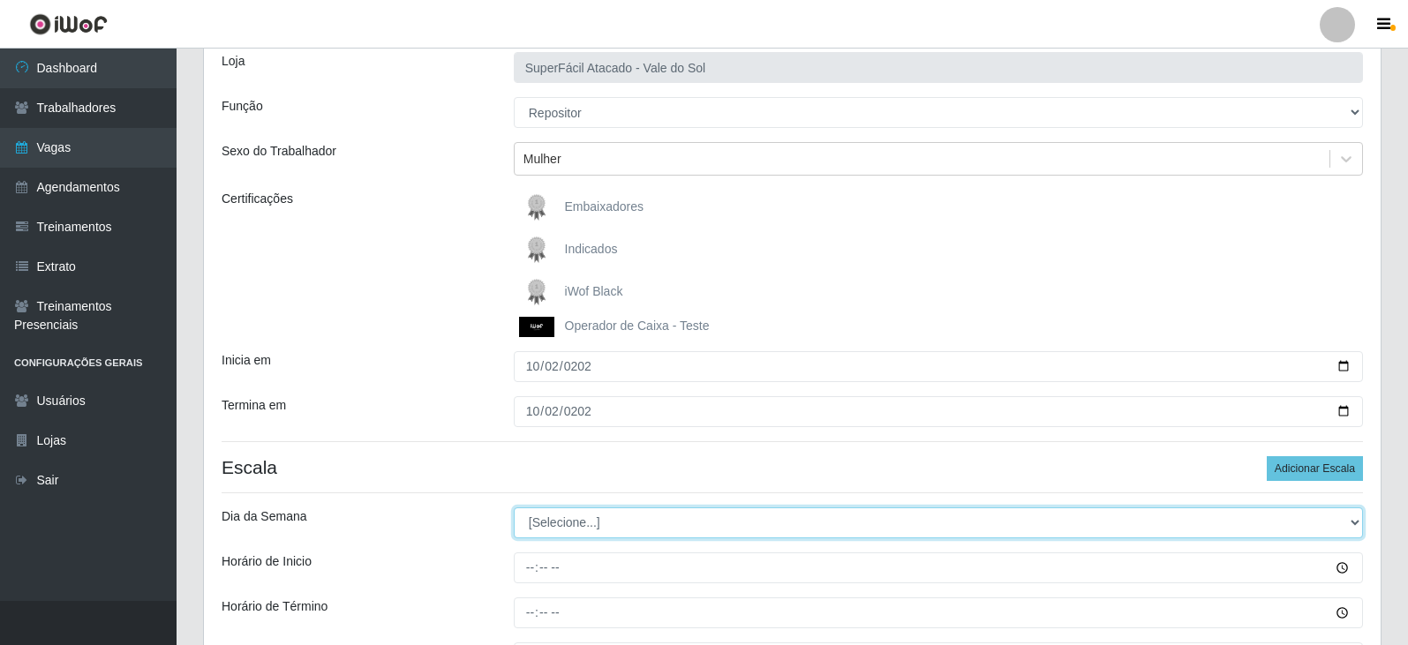
click at [545, 531] on select "[Selecione...] Segunda Terça Quarta Quinta Sexta Sábado Domingo" at bounding box center [938, 522] width 849 height 31
select select "4"
click at [514, 507] on select "[Selecione...] Segunda Terça Quarta Quinta Sexta Sábado Domingo" at bounding box center [938, 522] width 849 height 31
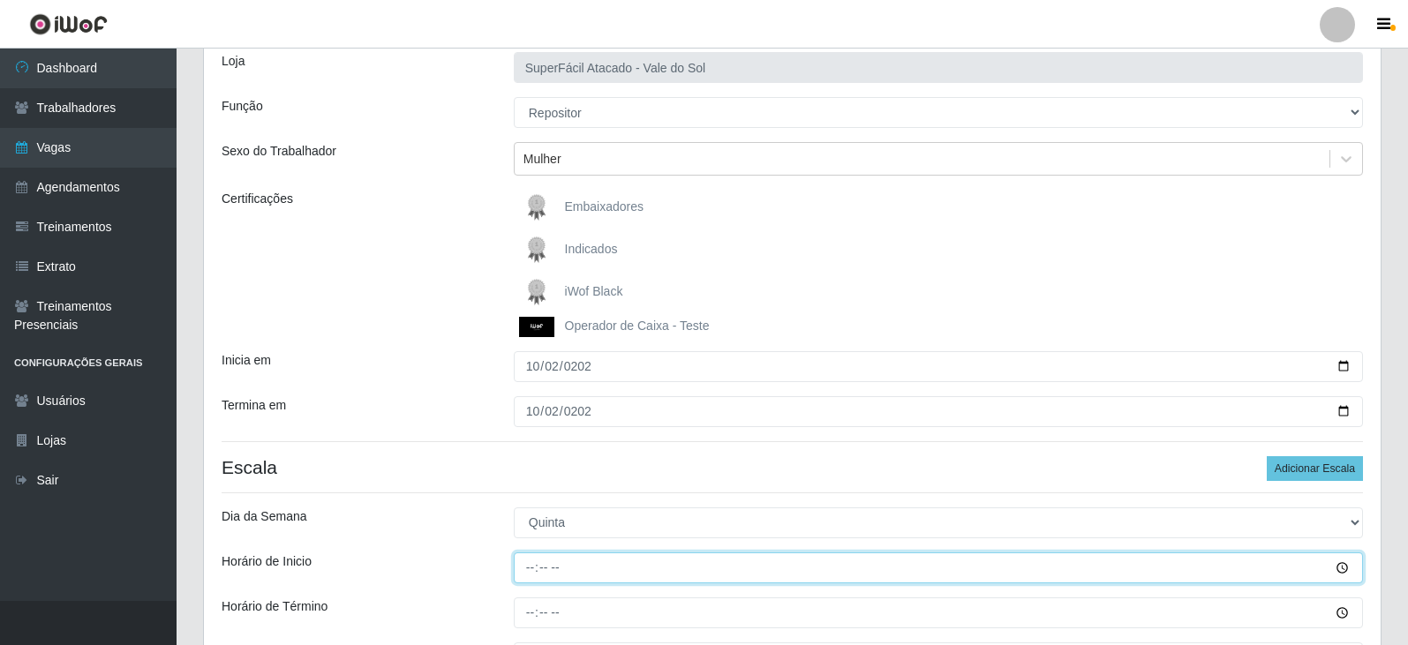
click at [530, 570] on input "Horário de Inicio" at bounding box center [938, 568] width 849 height 31
type input "15:00"
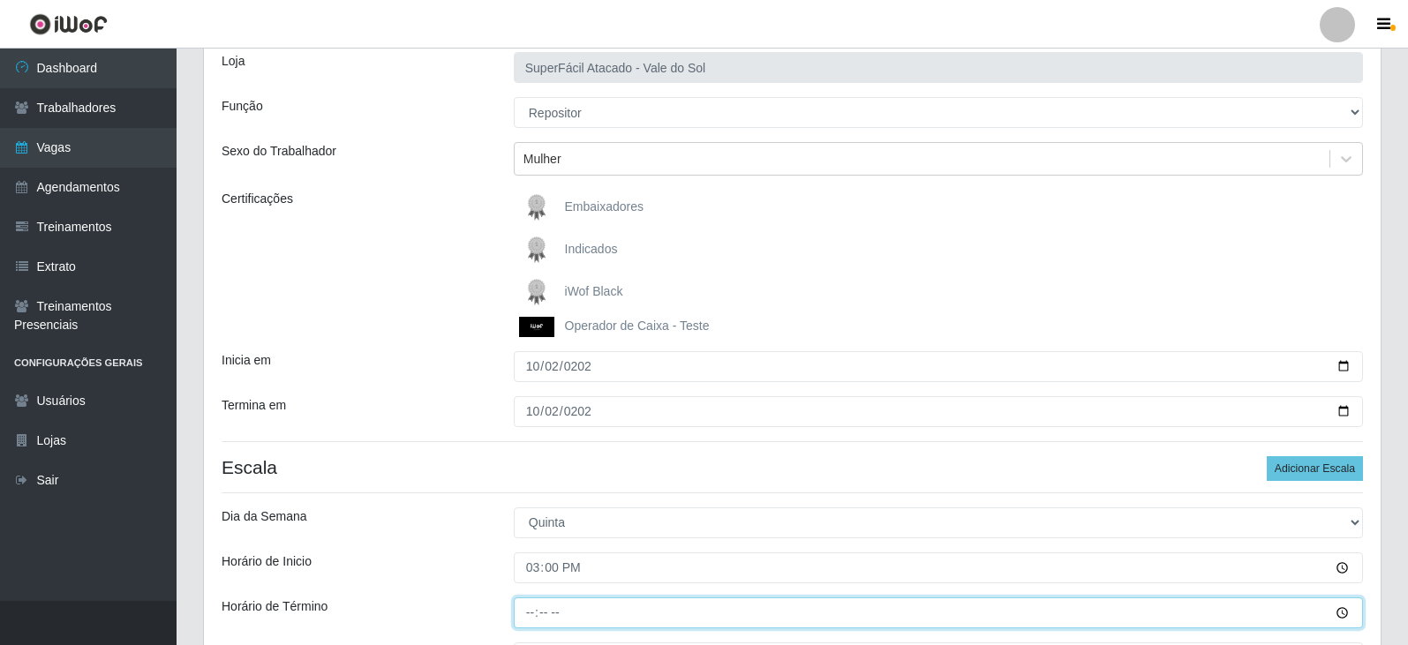
click at [526, 613] on input "Horário de Término" at bounding box center [938, 613] width 849 height 31
type input "21:00"
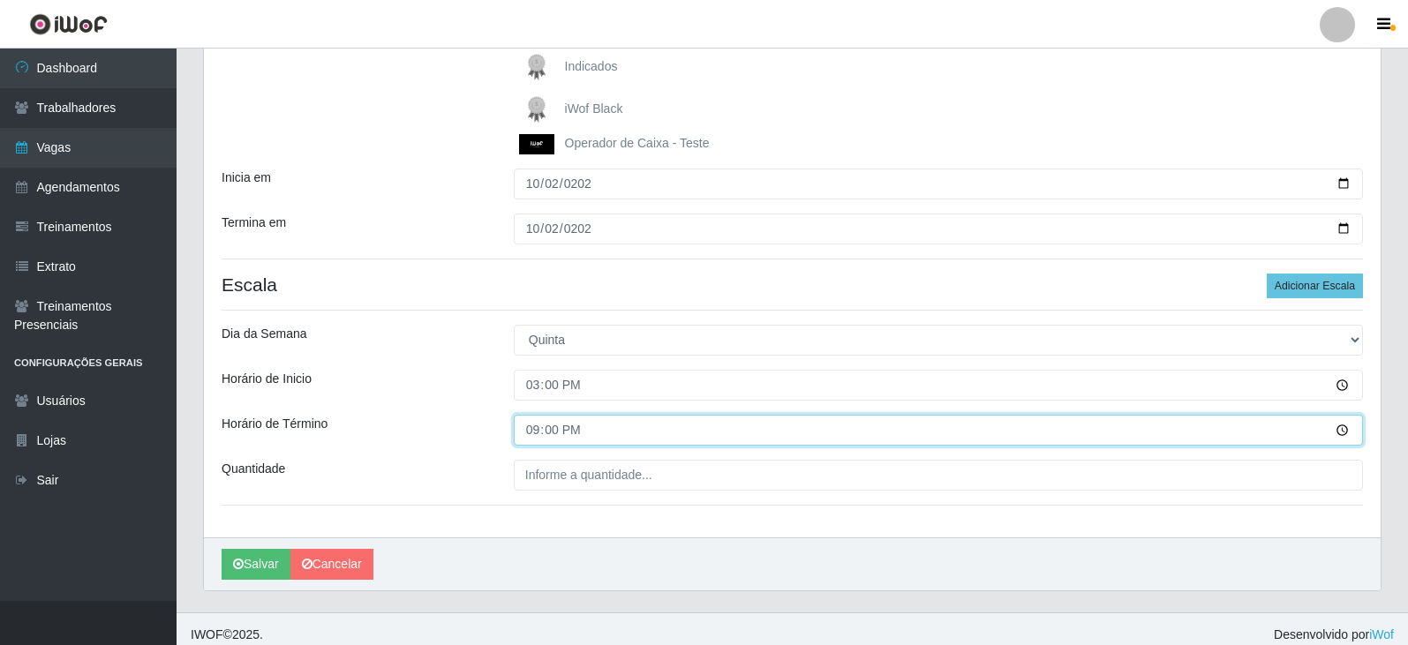
scroll to position [312, 0]
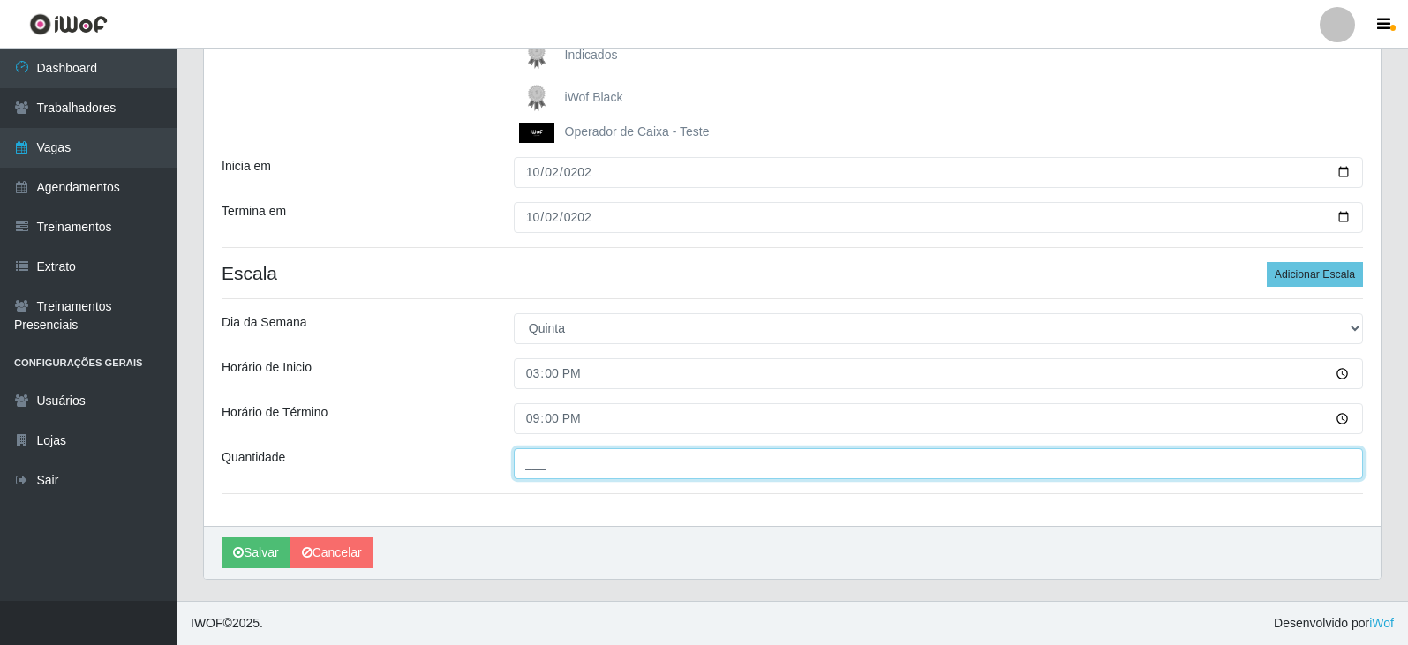
click at [585, 467] on input "___" at bounding box center [938, 463] width 849 height 31
type input "2__"
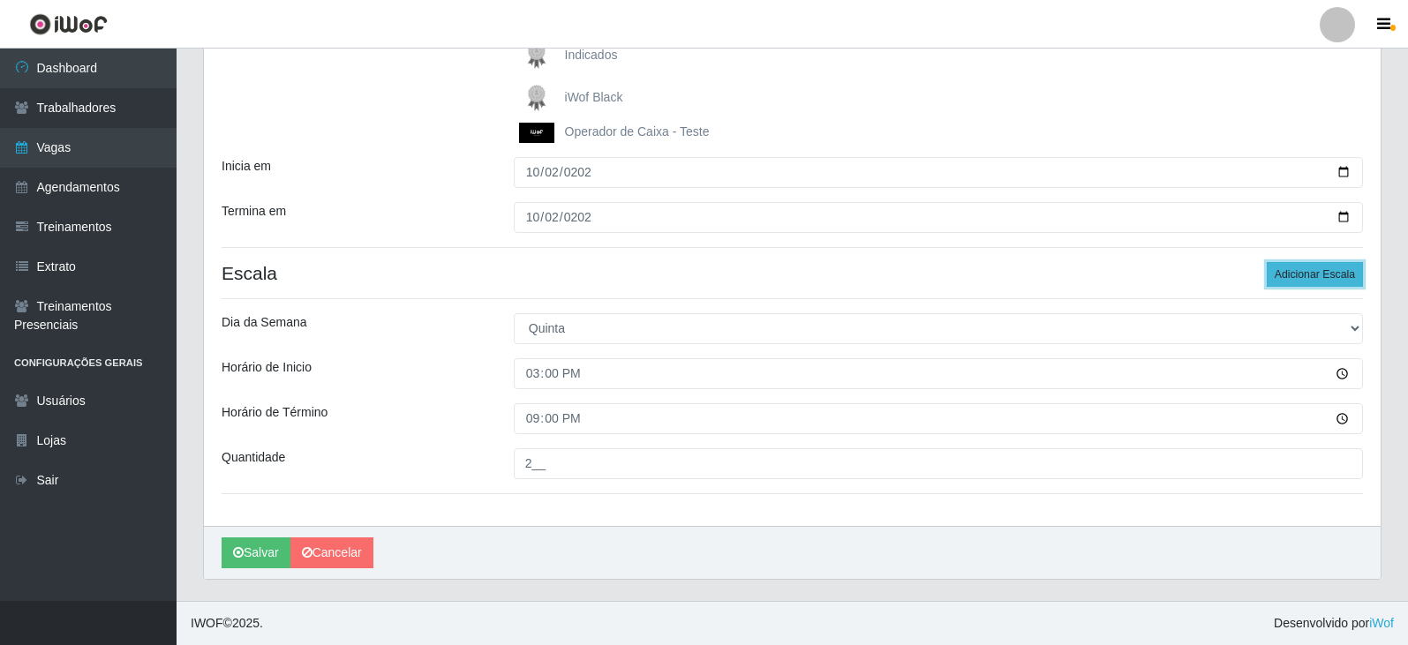
click at [1299, 274] on button "Adicionar Escala" at bounding box center [1315, 274] width 96 height 25
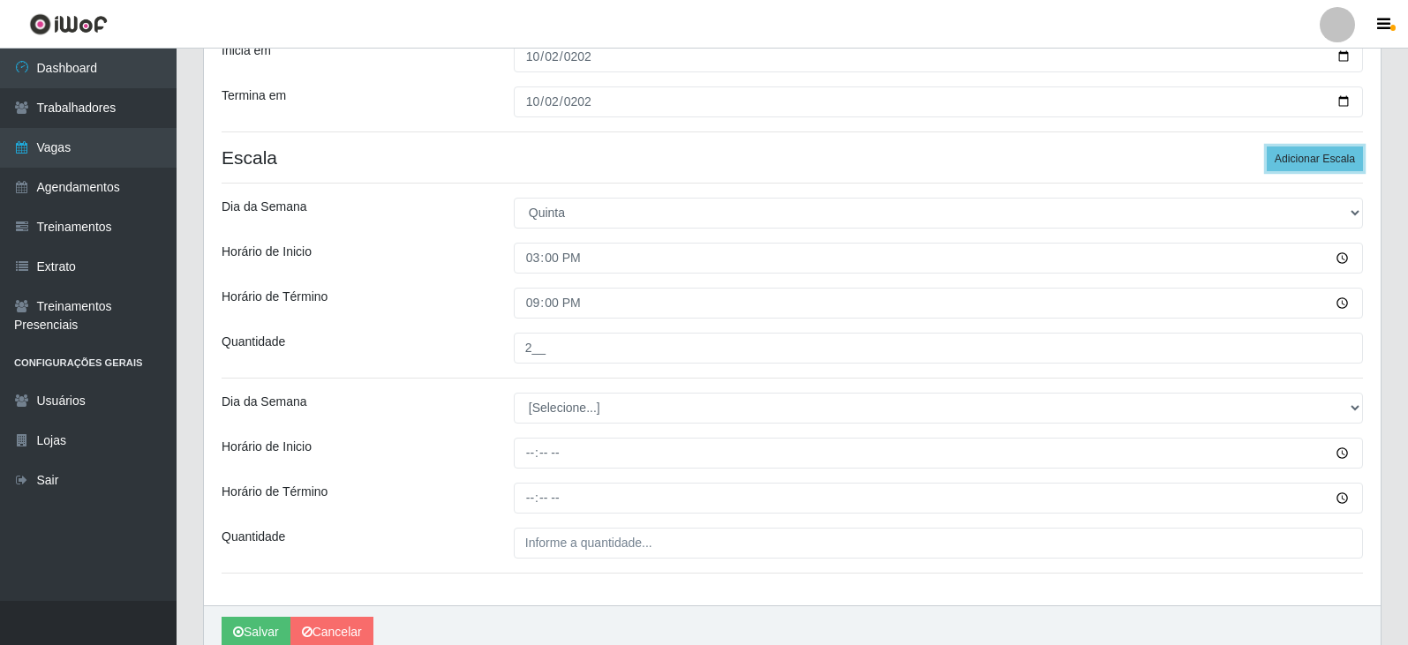
scroll to position [489, 0]
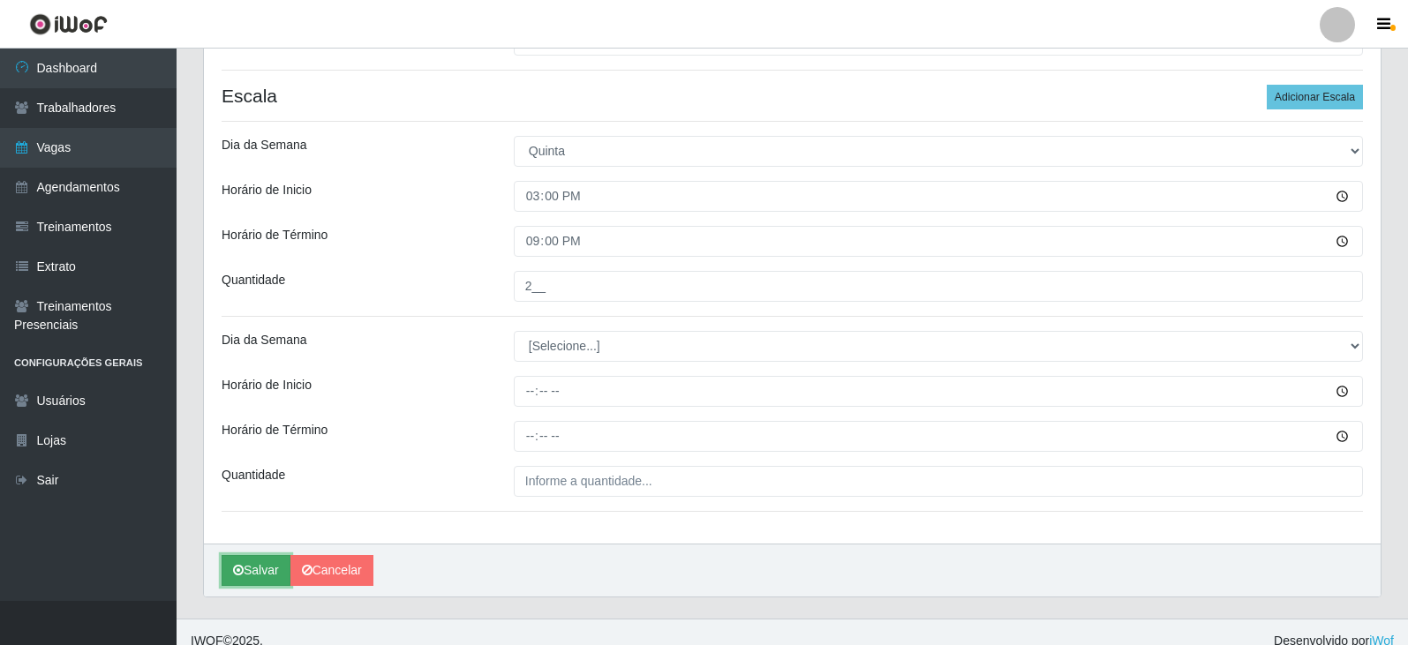
click at [267, 562] on button "Salvar" at bounding box center [256, 570] width 69 height 31
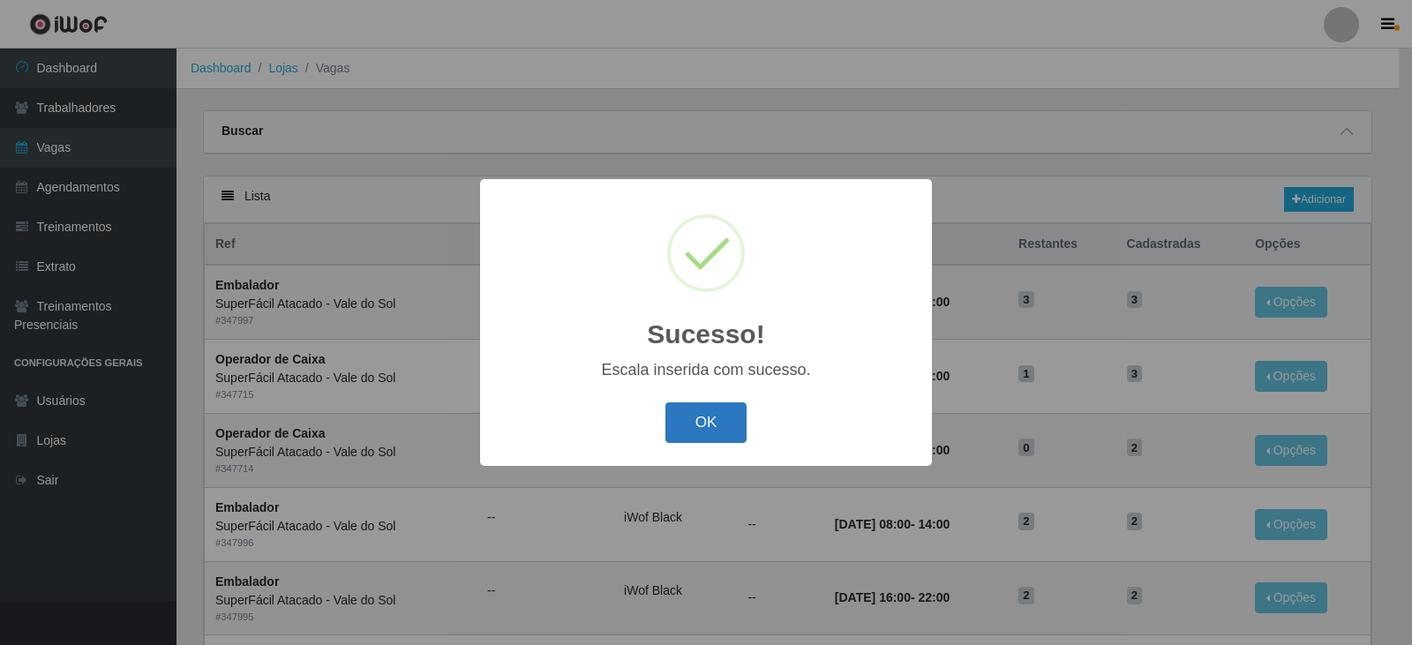
click at [688, 411] on button "OK" at bounding box center [706, 422] width 82 height 41
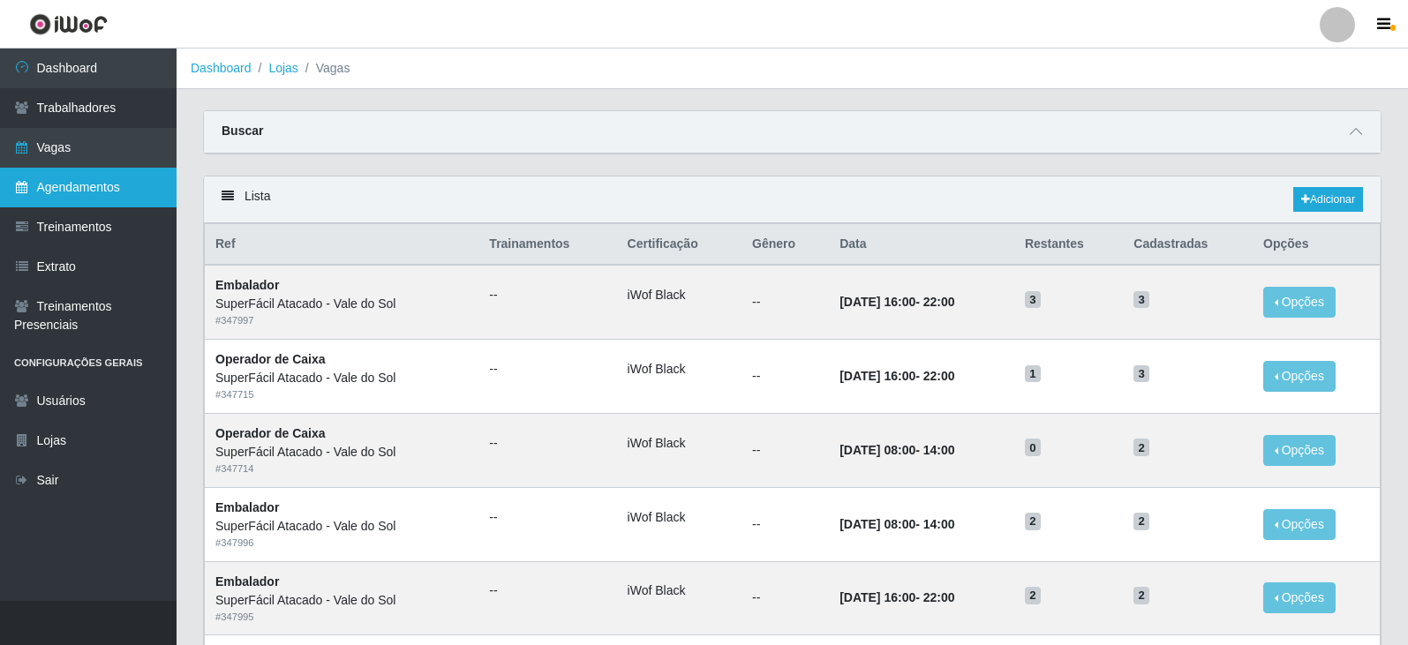
click at [95, 180] on link "Agendamentos" at bounding box center [88, 188] width 177 height 40
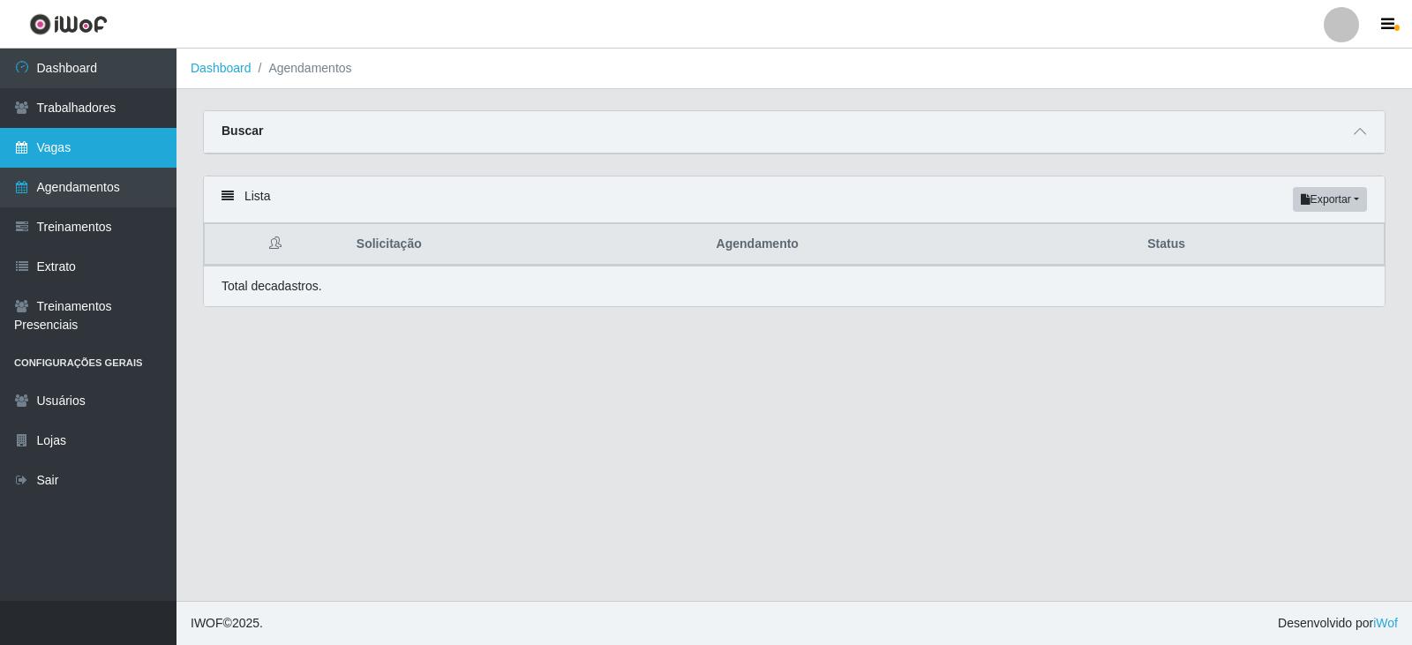
click at [93, 154] on link "Vagas" at bounding box center [88, 148] width 177 height 40
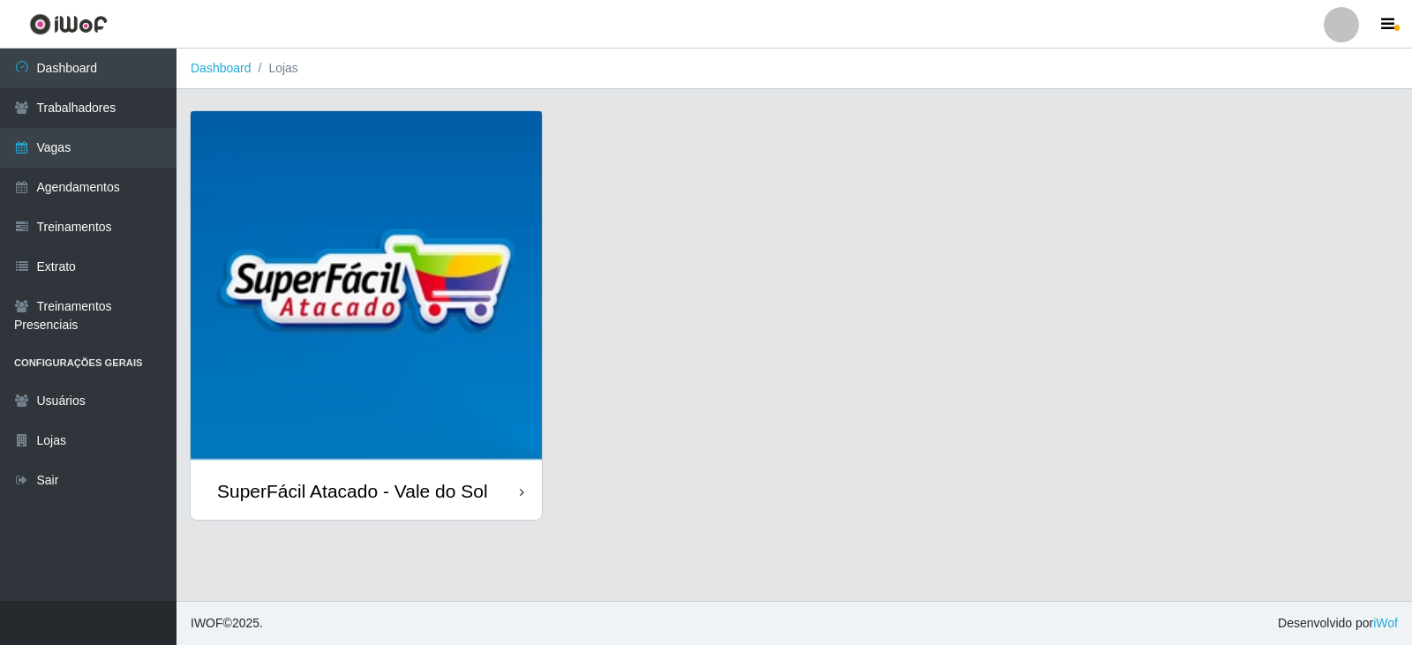
click at [453, 351] on img at bounding box center [366, 286] width 351 height 351
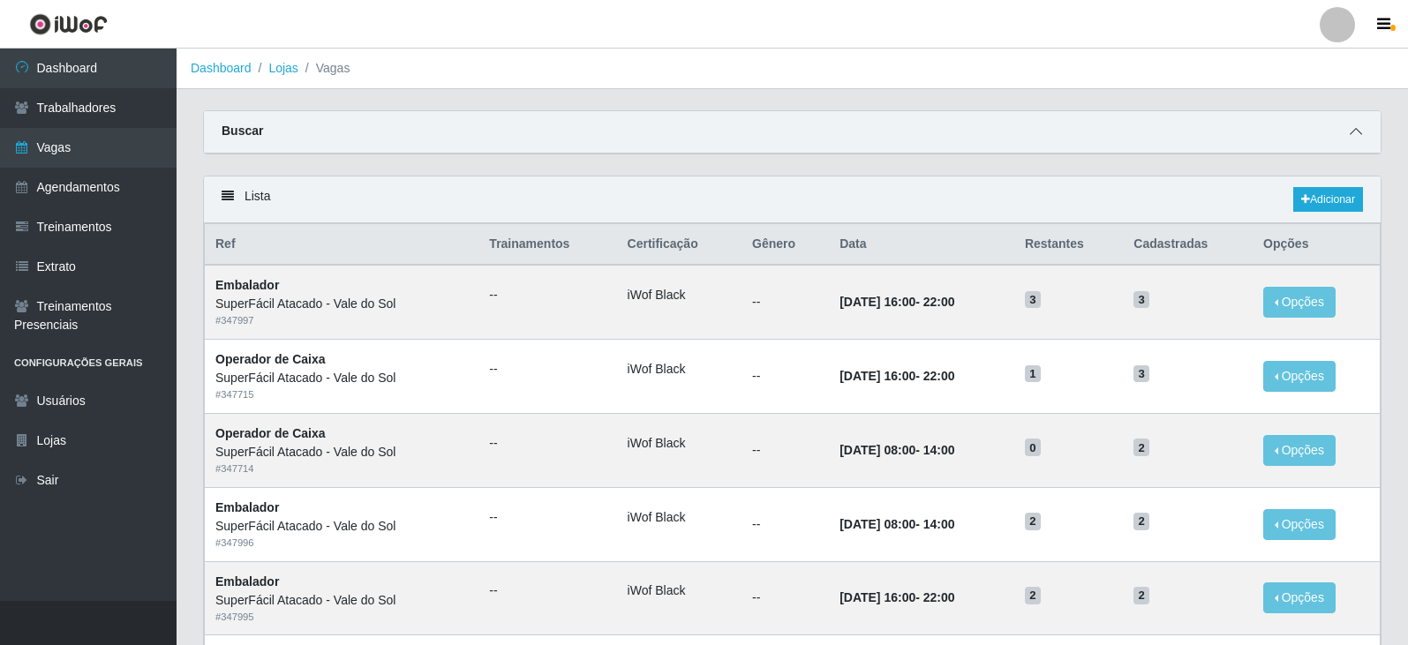
click at [1351, 138] on icon at bounding box center [1355, 131] width 12 height 12
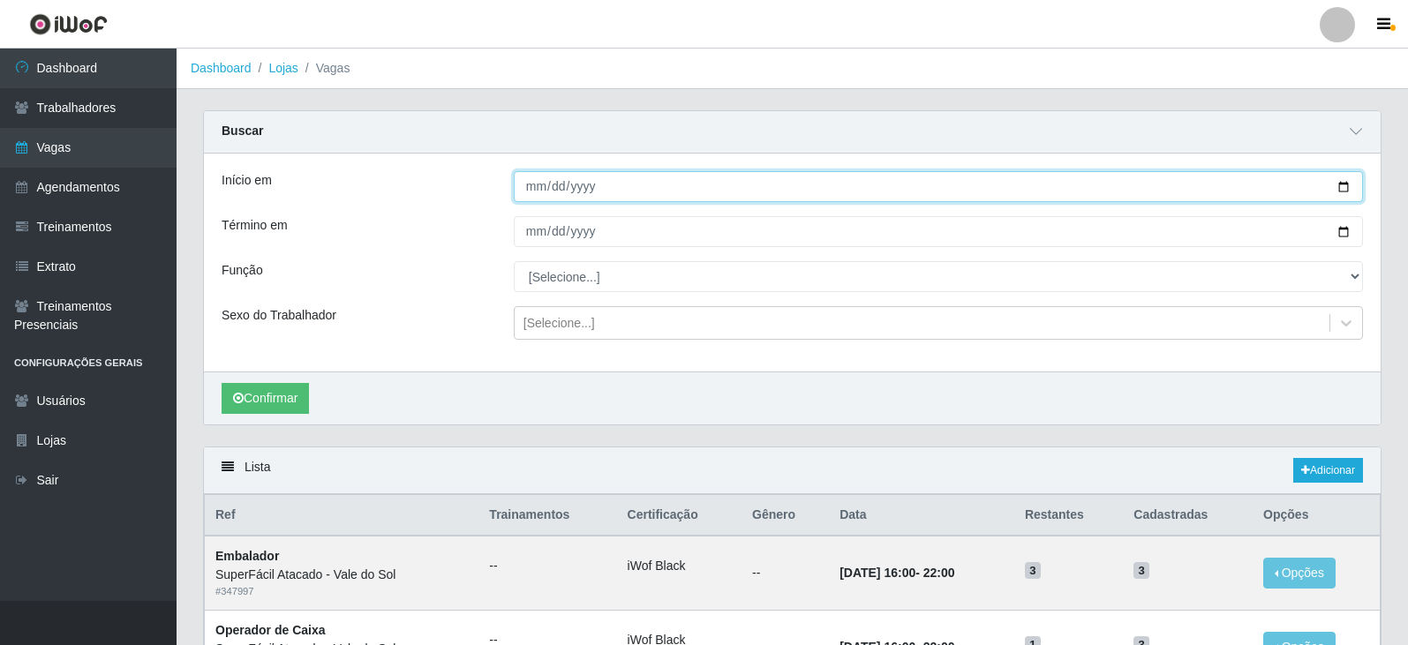
click at [538, 192] on input "Início em" at bounding box center [938, 186] width 849 height 31
type input "[DATE]"
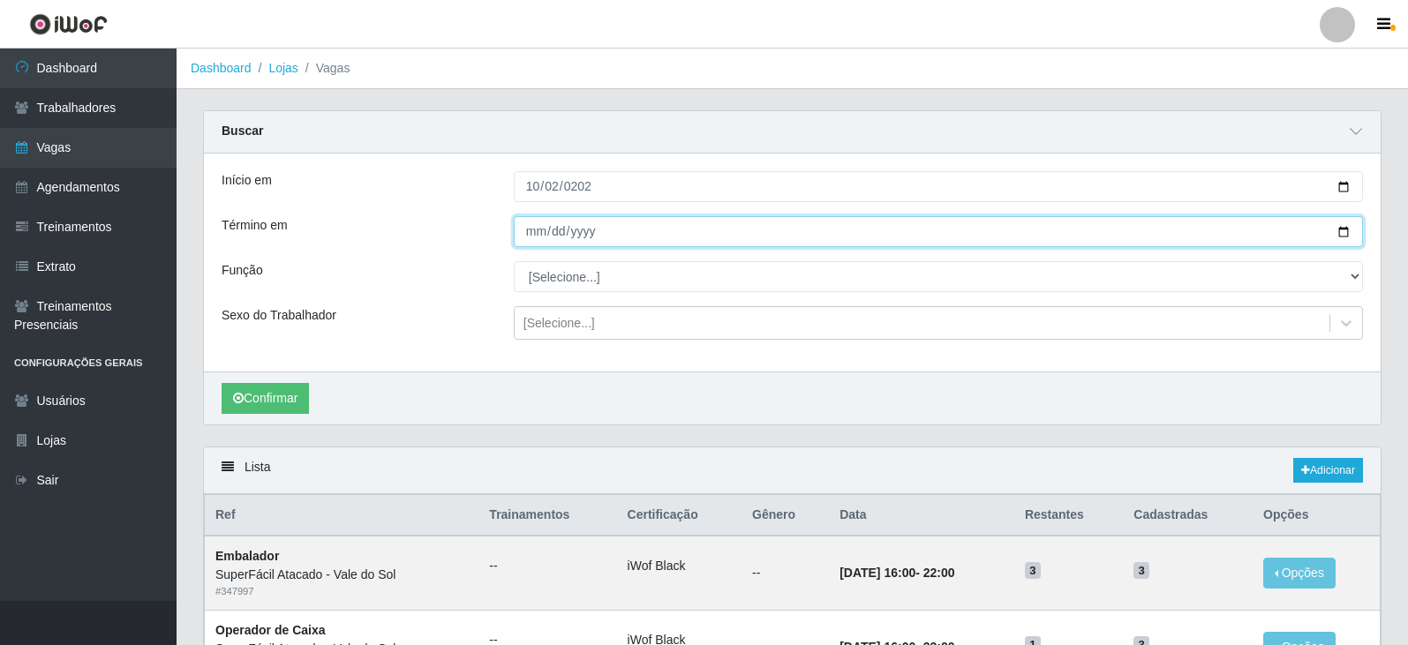
click at [521, 231] on input "Término em" at bounding box center [938, 231] width 849 height 31
type input "[DATE]"
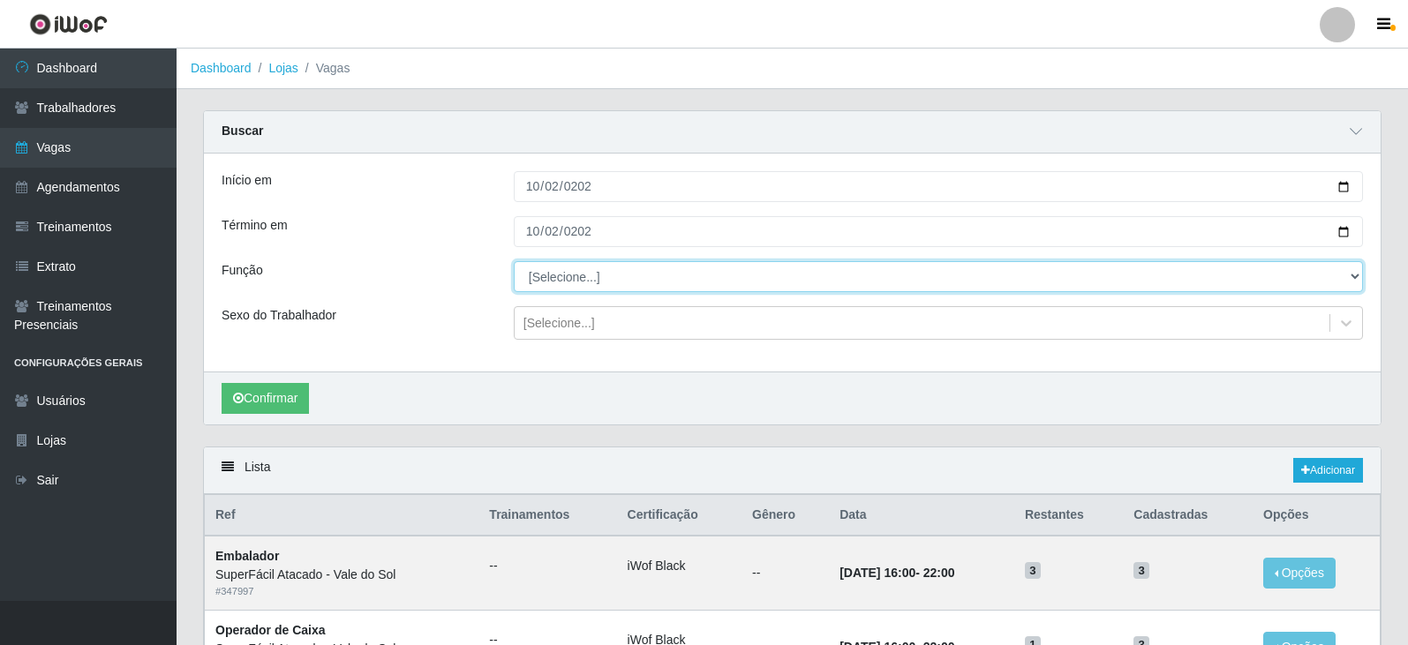
click at [619, 277] on select "[Selecione...] Embalador Embalador + Embalador ++ Operador de Caixa Operador de…" at bounding box center [938, 276] width 849 height 31
select select "24"
click at [514, 262] on select "[Selecione...] Embalador Embalador + Embalador ++ Operador de Caixa Operador de…" at bounding box center [938, 276] width 849 height 31
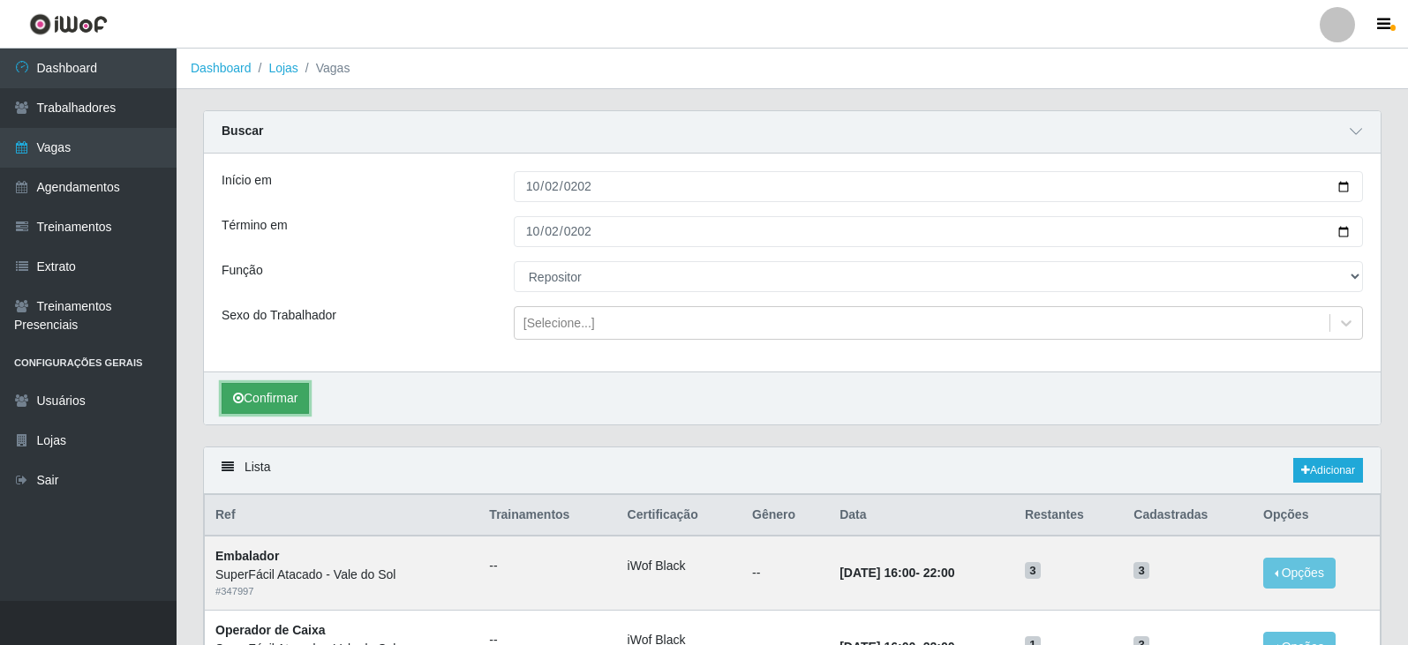
click at [270, 402] on button "Confirmar" at bounding box center [265, 398] width 87 height 31
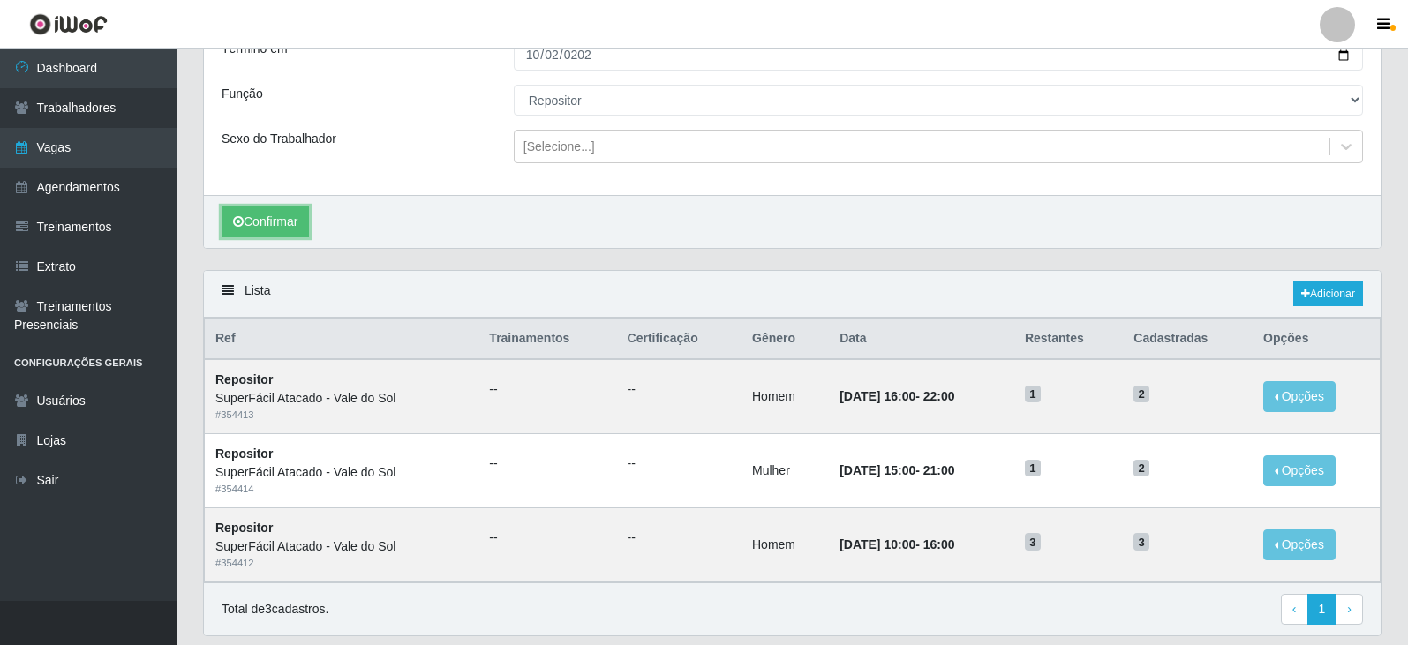
scroll to position [234, 0]
